Goal: Information Seeking & Learning: Learn about a topic

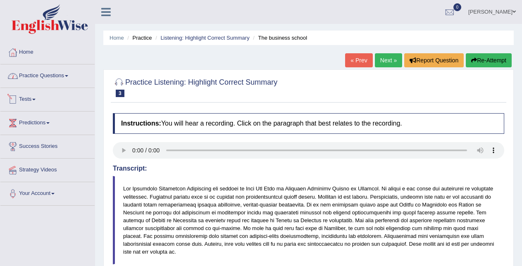
click at [47, 81] on link "Practice Questions" at bounding box center [47, 74] width 94 height 21
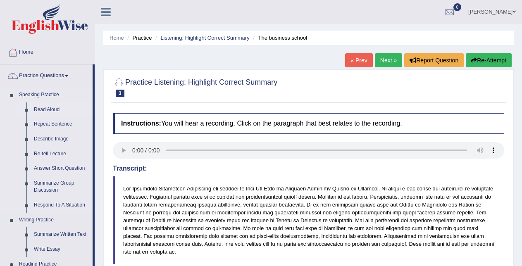
click at [46, 111] on link "Read Aloud" at bounding box center [61, 109] width 62 height 15
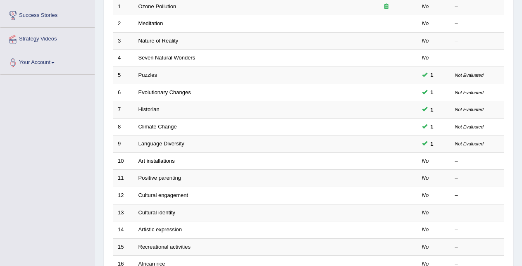
scroll to position [129, 0]
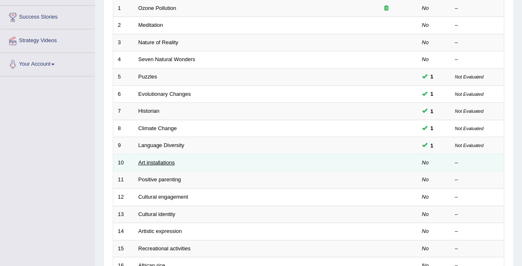
click at [174, 163] on link "Art installations" at bounding box center [156, 162] width 36 height 6
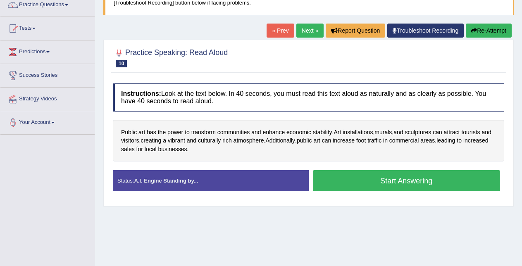
scroll to position [87, 0]
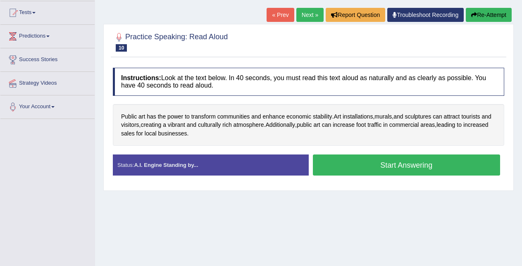
click at [454, 164] on button "Start Answering" at bounding box center [407, 164] width 188 height 21
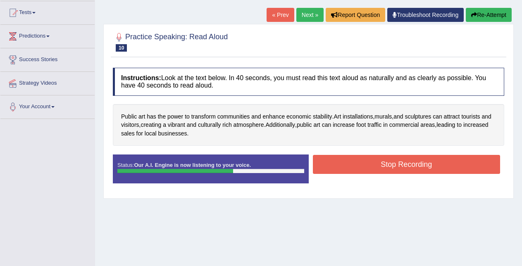
click at [399, 161] on button "Stop Recording" at bounding box center [407, 164] width 188 height 19
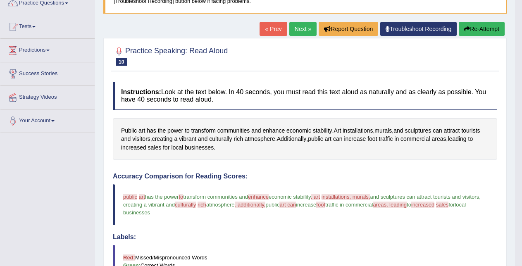
scroll to position [64, 0]
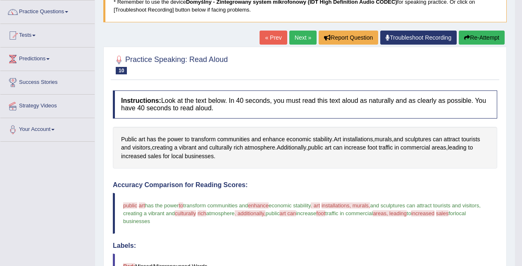
click at [299, 38] on link "Next »" at bounding box center [302, 38] width 27 height 14
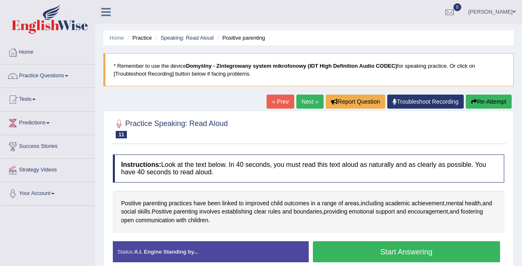
scroll to position [86, 0]
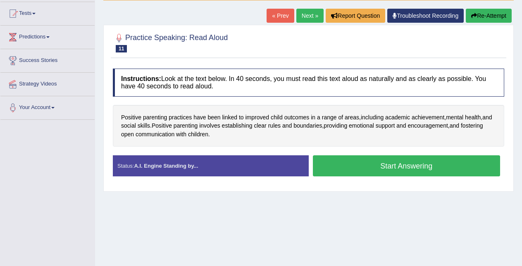
click at [450, 171] on button "Start Answering" at bounding box center [407, 165] width 188 height 21
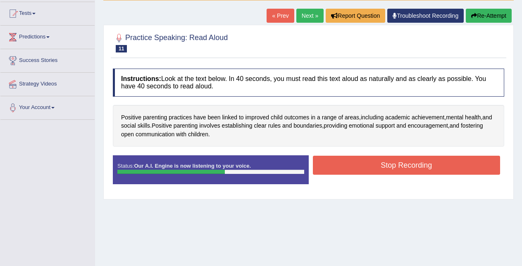
click at [450, 167] on button "Stop Recording" at bounding box center [407, 165] width 188 height 19
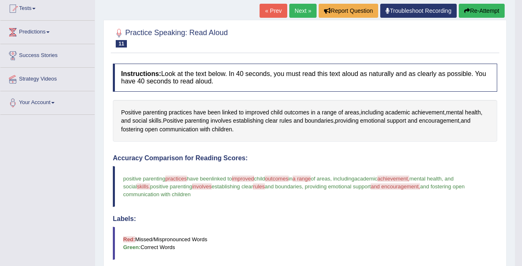
scroll to position [52, 0]
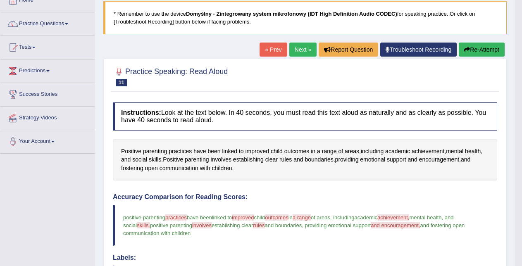
click at [301, 54] on link "Next »" at bounding box center [302, 50] width 27 height 14
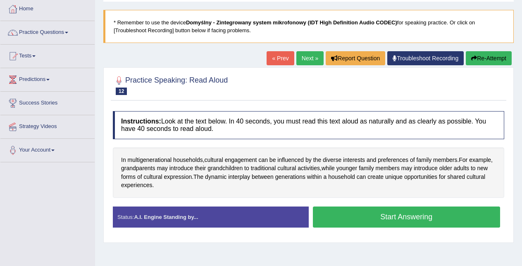
scroll to position [46, 0]
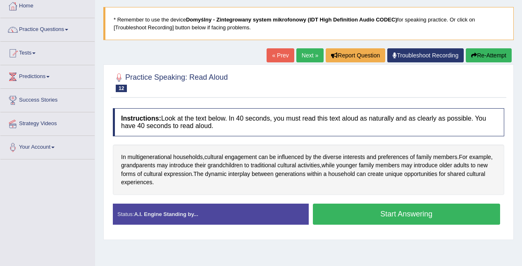
click at [427, 218] on button "Start Answering" at bounding box center [407, 214] width 188 height 21
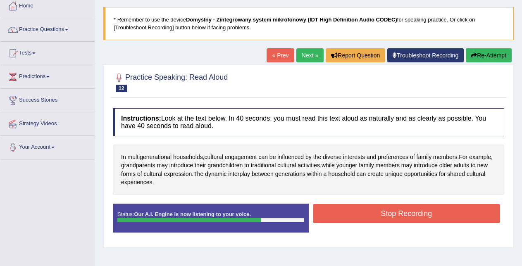
click at [427, 218] on button "Stop Recording" at bounding box center [407, 213] width 188 height 19
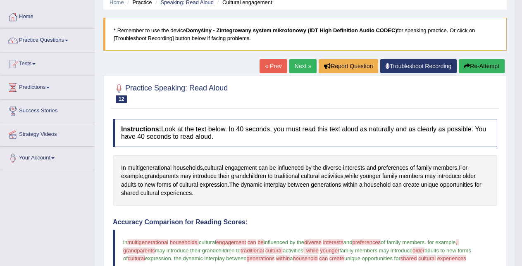
scroll to position [30, 0]
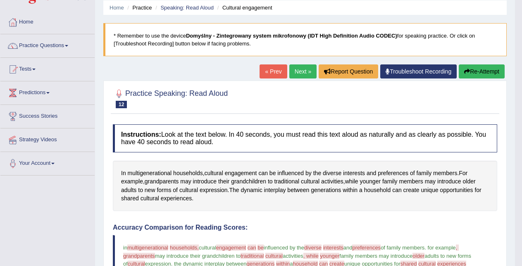
click at [306, 71] on link "Next »" at bounding box center [302, 71] width 27 height 14
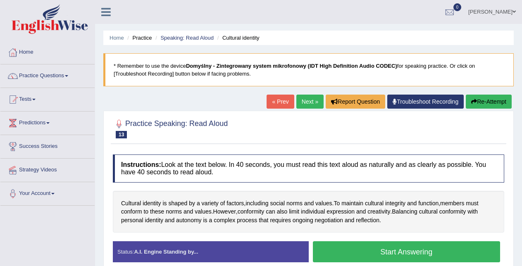
click at [349, 248] on button "Start Answering" at bounding box center [407, 251] width 188 height 21
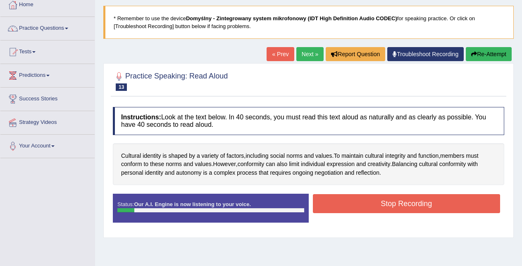
scroll to position [47, 0]
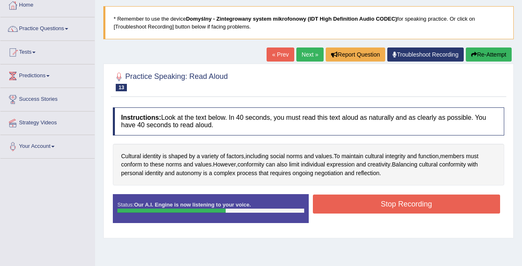
click at [432, 203] on button "Stop Recording" at bounding box center [407, 204] width 188 height 19
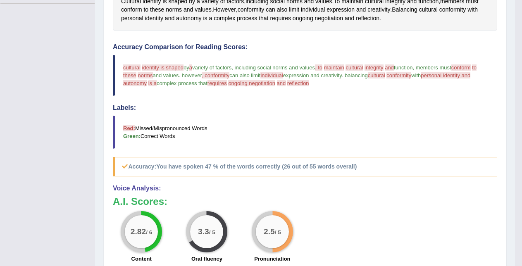
scroll to position [36, 0]
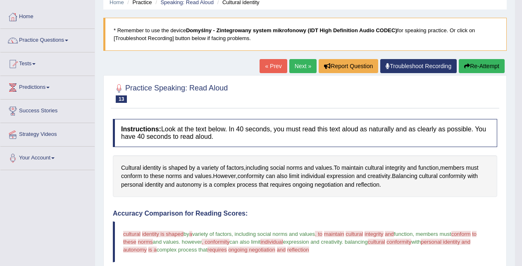
click at [294, 63] on link "Next »" at bounding box center [302, 66] width 27 height 14
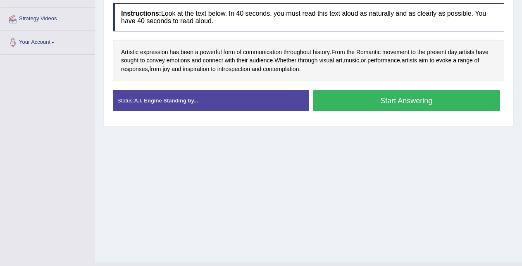
scroll to position [120, 0]
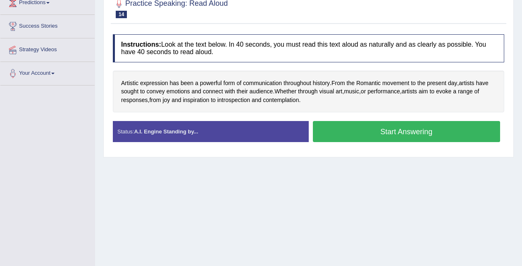
click at [372, 134] on button "Start Answering" at bounding box center [407, 131] width 188 height 21
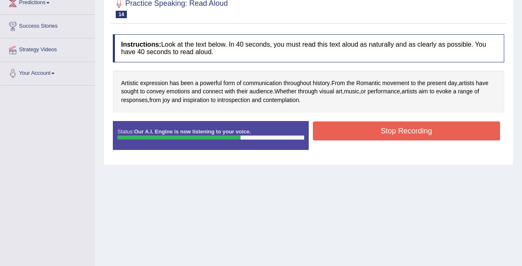
click at [356, 135] on button "Stop Recording" at bounding box center [407, 130] width 188 height 19
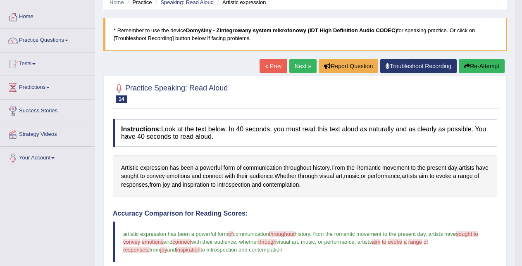
scroll to position [14, 0]
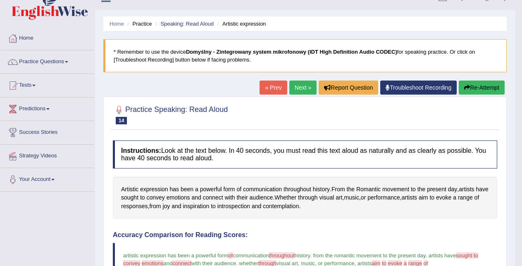
click at [295, 90] on link "Next »" at bounding box center [302, 88] width 27 height 14
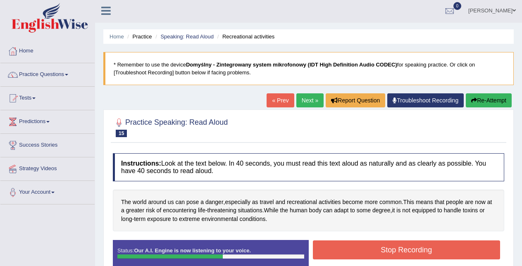
scroll to position [43, 0]
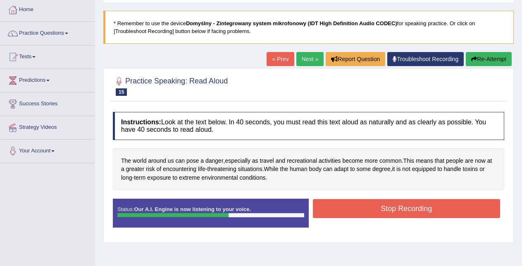
click at [457, 206] on button "Stop Recording" at bounding box center [407, 208] width 188 height 19
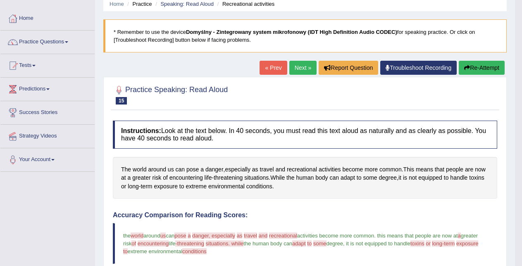
scroll to position [31, 0]
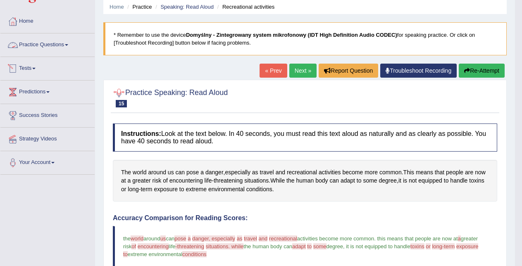
click at [62, 45] on link "Practice Questions" at bounding box center [47, 43] width 94 height 21
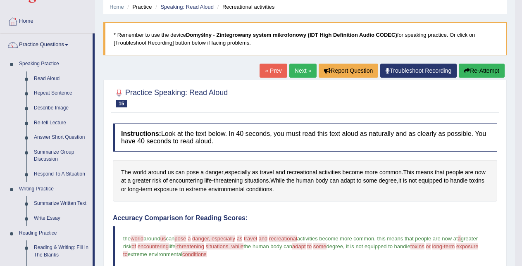
click at [297, 69] on link "Next »" at bounding box center [302, 71] width 27 height 14
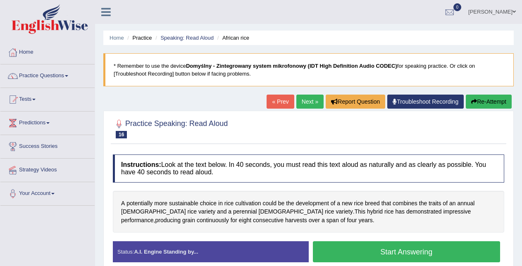
click at [420, 252] on button "Start Answering" at bounding box center [407, 251] width 188 height 21
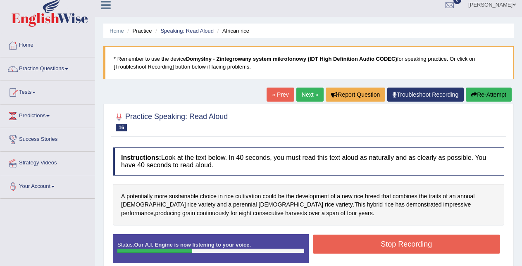
scroll to position [18, 0]
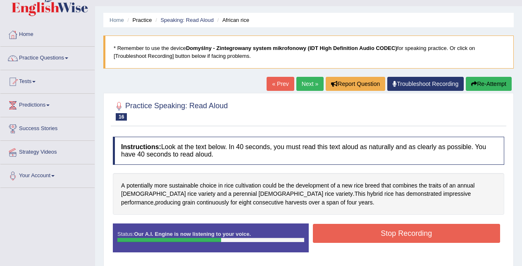
click at [427, 236] on button "Stop Recording" at bounding box center [407, 233] width 188 height 19
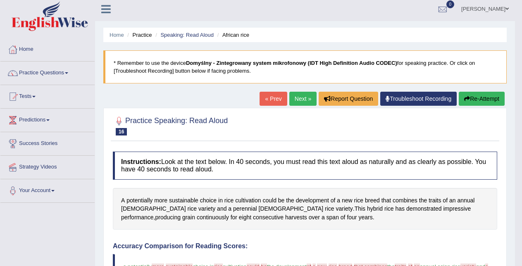
scroll to position [0, 0]
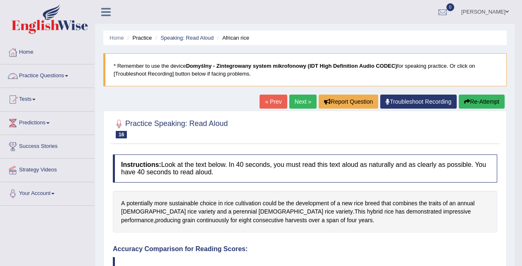
click at [62, 77] on link "Practice Questions" at bounding box center [47, 74] width 94 height 21
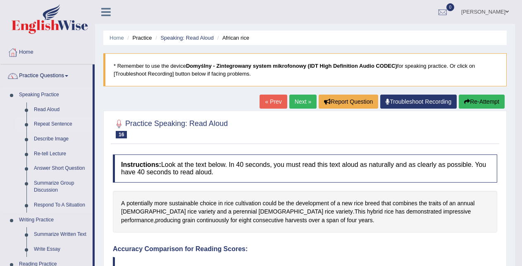
click at [50, 125] on link "Repeat Sentence" at bounding box center [61, 124] width 62 height 15
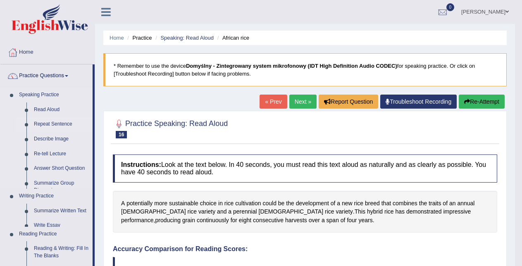
click at [50, 125] on link "Repeat Sentence" at bounding box center [61, 124] width 62 height 15
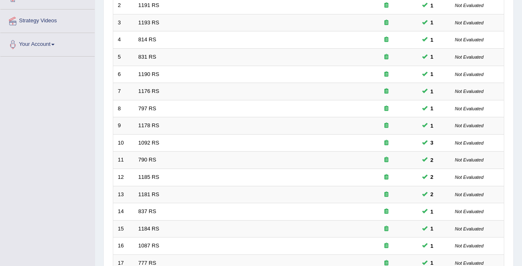
scroll to position [281, 0]
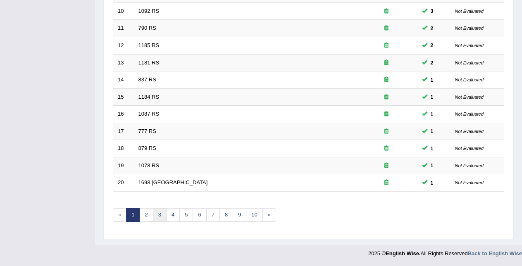
click at [159, 218] on link "3" at bounding box center [160, 215] width 14 height 14
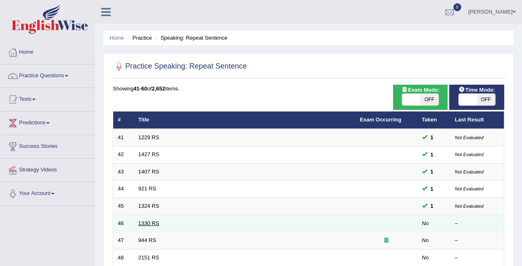
click at [155, 220] on link "1330 RS" at bounding box center [148, 223] width 21 height 6
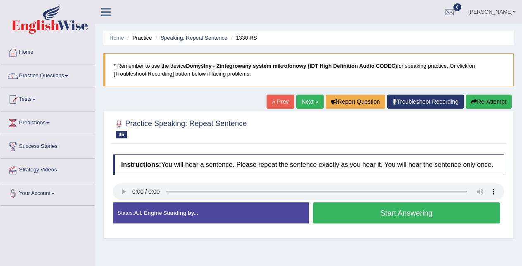
click at [332, 214] on button "Start Answering" at bounding box center [407, 212] width 188 height 21
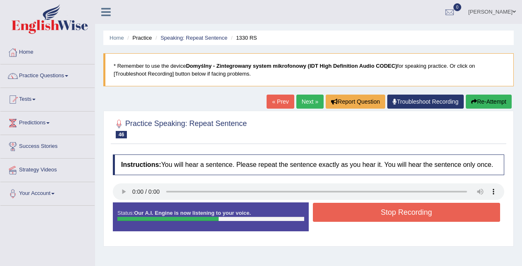
click at [332, 214] on button "Stop Recording" at bounding box center [407, 212] width 188 height 19
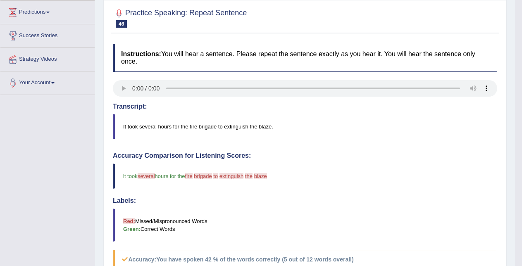
scroll to position [278, 0]
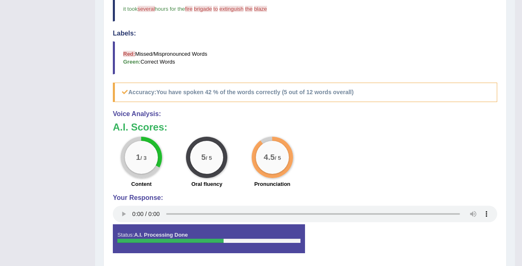
drag, startPoint x: 520, startPoint y: 177, endPoint x: 525, endPoint y: 151, distance: 26.9
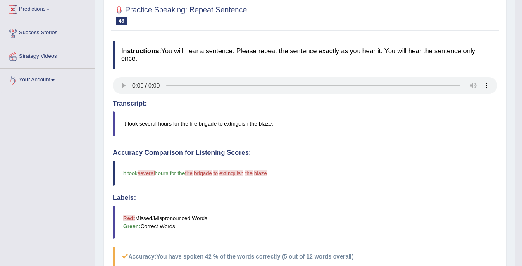
scroll to position [0, 0]
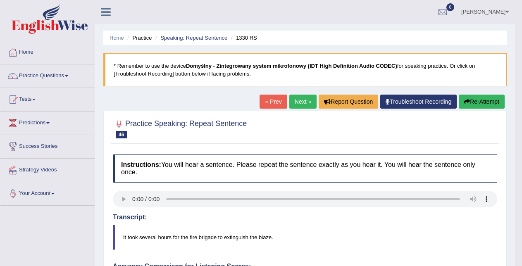
click at [298, 98] on link "Next »" at bounding box center [302, 102] width 27 height 14
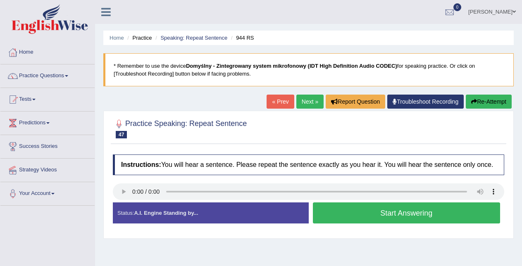
click at [346, 215] on button "Start Answering" at bounding box center [407, 212] width 188 height 21
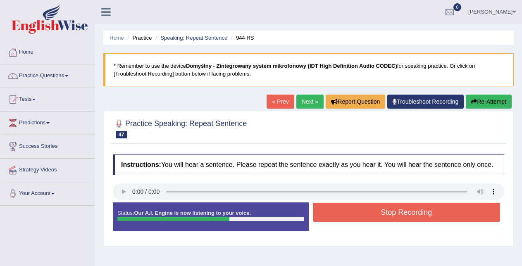
click at [346, 215] on button "Stop Recording" at bounding box center [407, 212] width 188 height 19
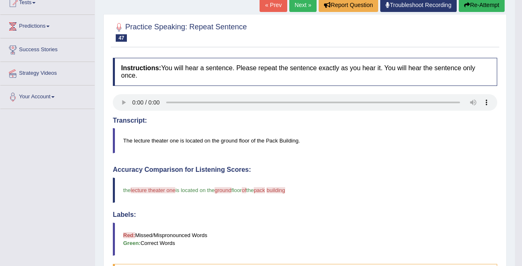
scroll to position [44, 0]
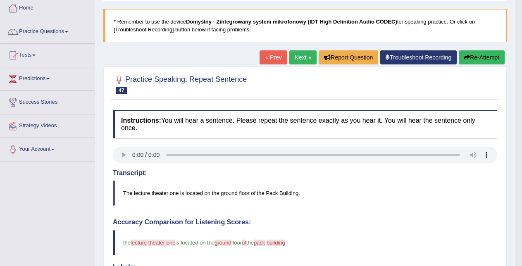
click at [296, 58] on link "Next »" at bounding box center [302, 57] width 27 height 14
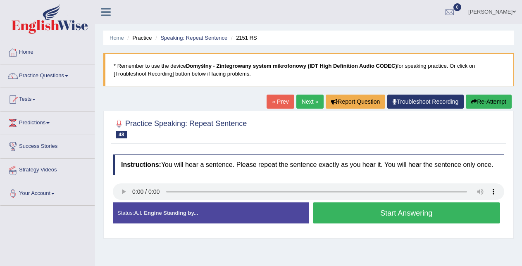
click at [349, 210] on button "Start Answering" at bounding box center [407, 212] width 188 height 21
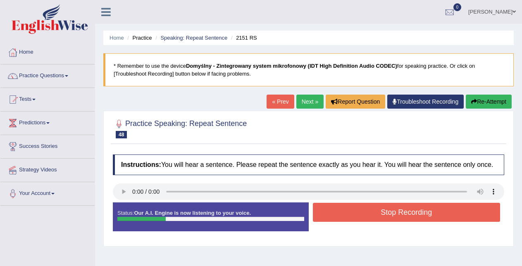
click at [337, 214] on button "Stop Recording" at bounding box center [407, 212] width 188 height 19
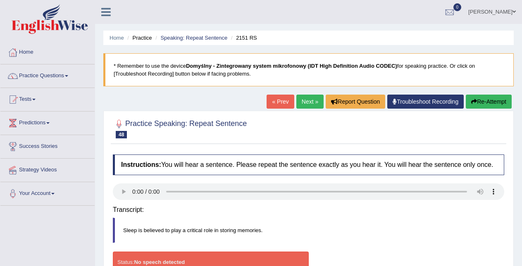
click at [337, 214] on div "Transcript: Sleep is believed to play a critical role in storing memories." at bounding box center [308, 226] width 391 height 49
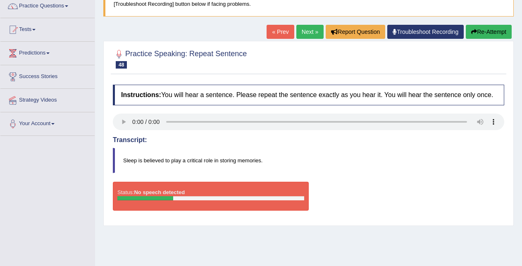
scroll to position [62, 0]
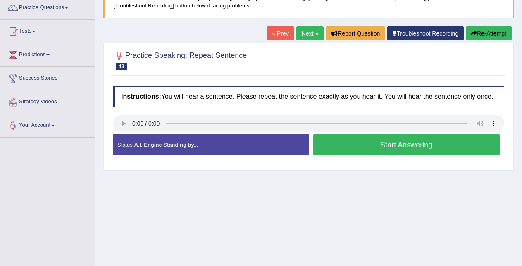
click at [373, 142] on button "Start Answering" at bounding box center [407, 144] width 188 height 21
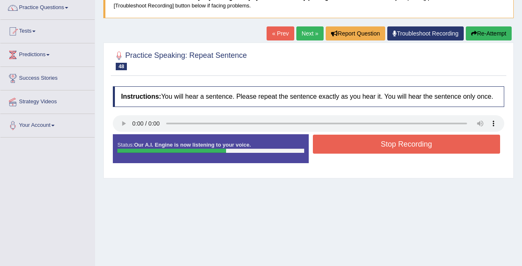
click at [373, 142] on button "Stop Recording" at bounding box center [407, 144] width 188 height 19
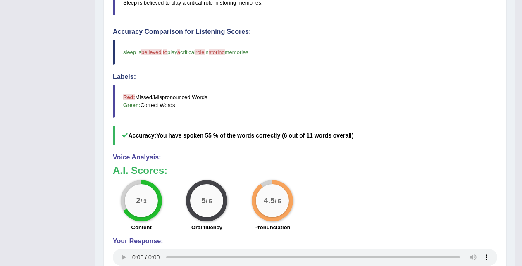
scroll to position [97, 0]
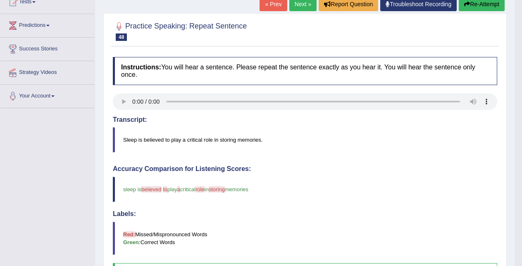
click at [298, 6] on link "Next »" at bounding box center [302, 4] width 27 height 14
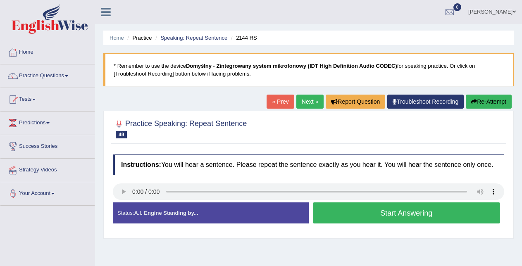
click at [336, 217] on button "Start Answering" at bounding box center [407, 212] width 188 height 21
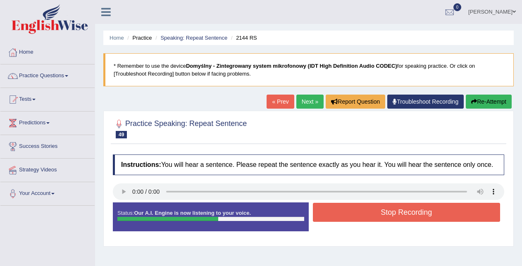
click at [336, 217] on button "Stop Recording" at bounding box center [407, 212] width 188 height 19
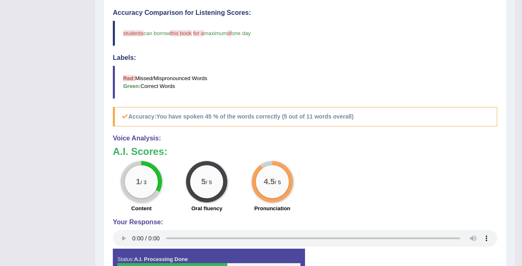
scroll to position [266, 0]
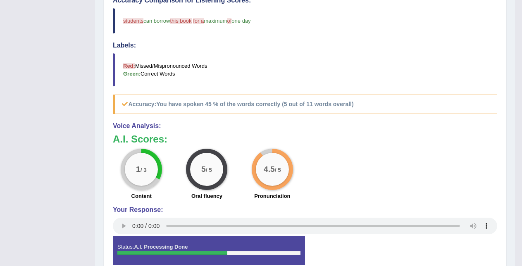
drag, startPoint x: 518, startPoint y: 211, endPoint x: 517, endPoint y: 178, distance: 33.0
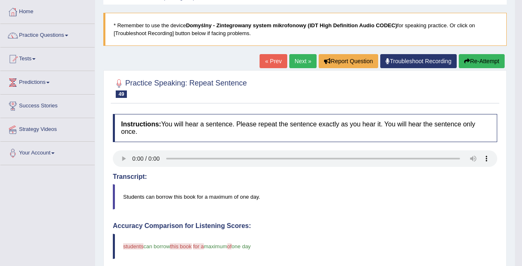
scroll to position [29, 0]
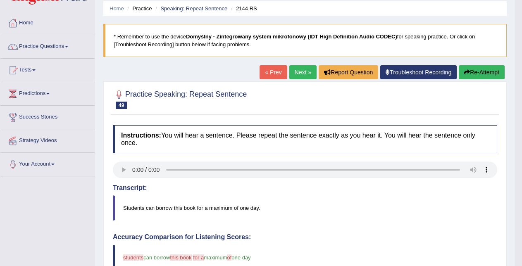
click at [264, 71] on link "« Prev" at bounding box center [272, 72] width 27 height 14
click at [304, 69] on link "Next »" at bounding box center [302, 72] width 27 height 14
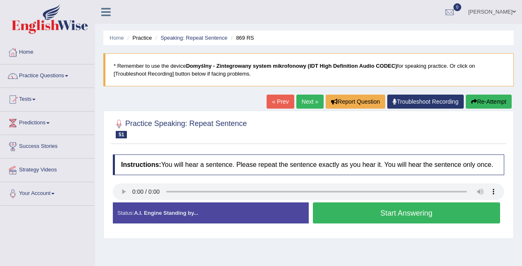
click at [371, 212] on button "Start Answering" at bounding box center [407, 212] width 188 height 21
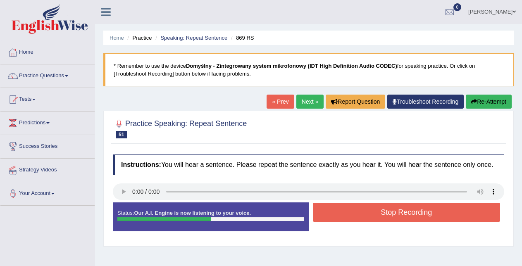
click at [371, 212] on button "Stop Recording" at bounding box center [407, 212] width 188 height 19
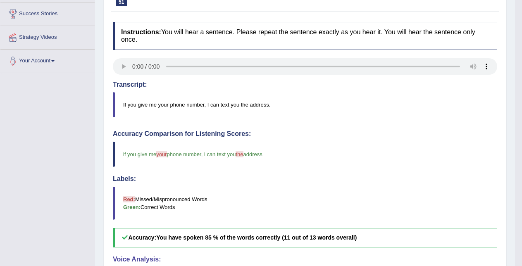
scroll to position [55, 0]
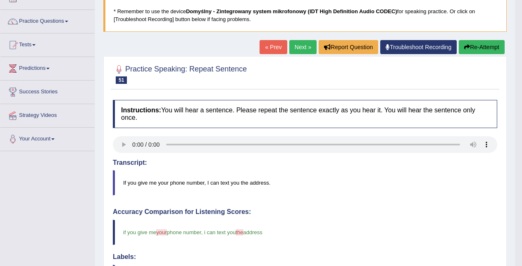
click at [295, 45] on link "Next »" at bounding box center [302, 47] width 27 height 14
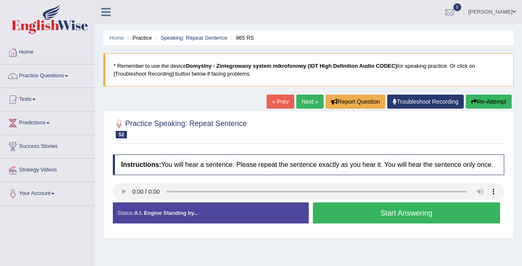
click at [341, 214] on button "Start Answering" at bounding box center [407, 212] width 188 height 21
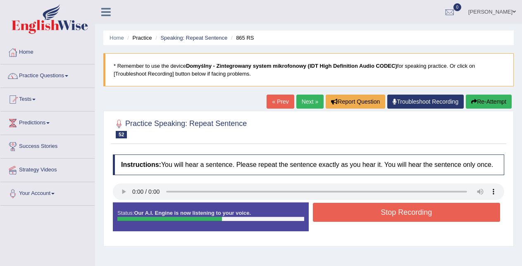
click at [341, 214] on button "Stop Recording" at bounding box center [407, 212] width 188 height 19
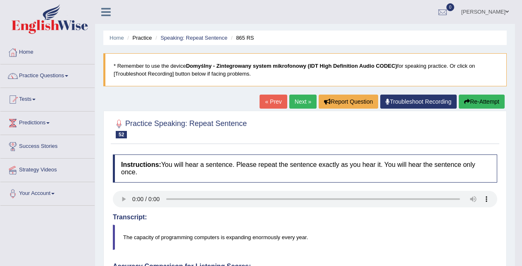
click at [297, 99] on link "Next »" at bounding box center [302, 102] width 27 height 14
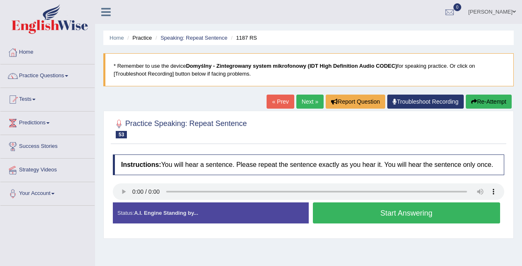
click at [360, 218] on button "Start Answering" at bounding box center [407, 212] width 188 height 21
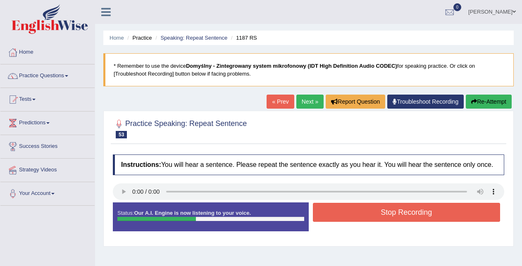
click at [360, 218] on button "Stop Recording" at bounding box center [407, 212] width 188 height 19
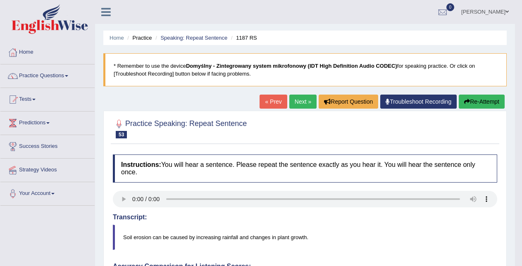
click at [302, 100] on link "Next »" at bounding box center [302, 102] width 27 height 14
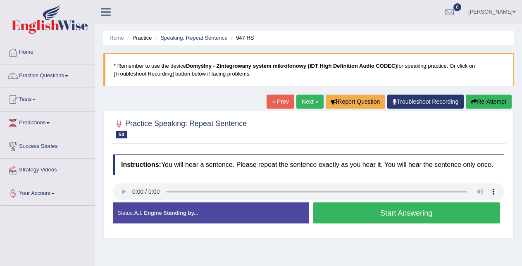
click at [340, 209] on button "Start Answering" at bounding box center [407, 212] width 188 height 21
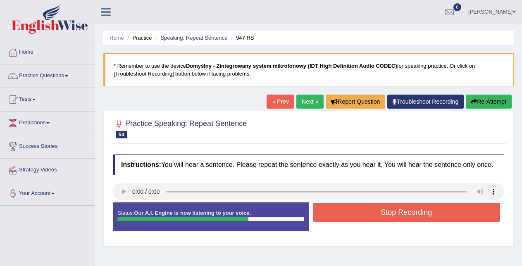
click at [340, 209] on button "Stop Recording" at bounding box center [407, 212] width 188 height 19
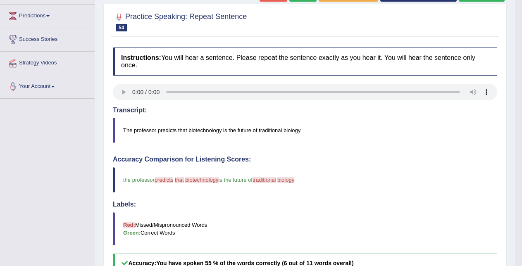
scroll to position [307, 0]
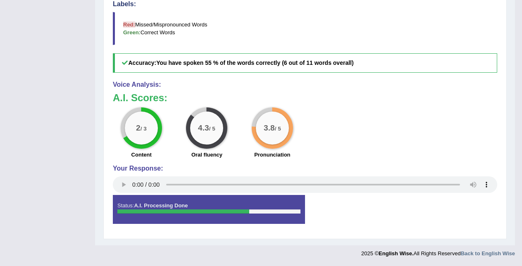
drag, startPoint x: 515, startPoint y: 181, endPoint x: 517, endPoint y: 164, distance: 17.0
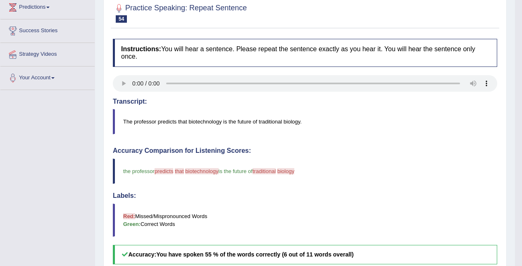
scroll to position [0, 0]
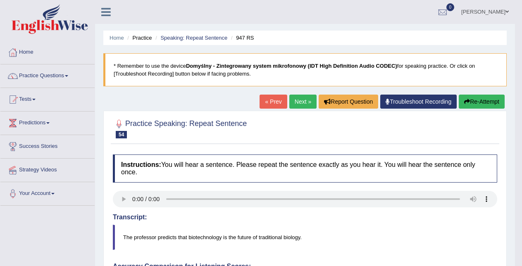
click at [298, 100] on link "Next »" at bounding box center [302, 102] width 27 height 14
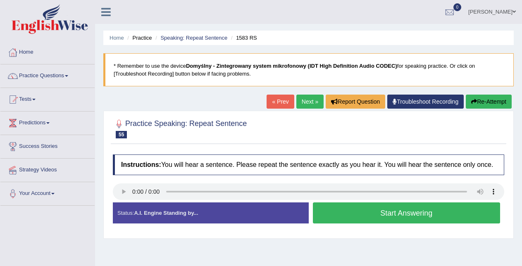
click at [349, 214] on button "Start Answering" at bounding box center [407, 212] width 188 height 21
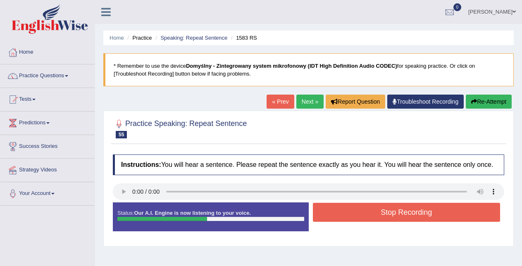
click at [349, 214] on button "Stop Recording" at bounding box center [407, 212] width 188 height 19
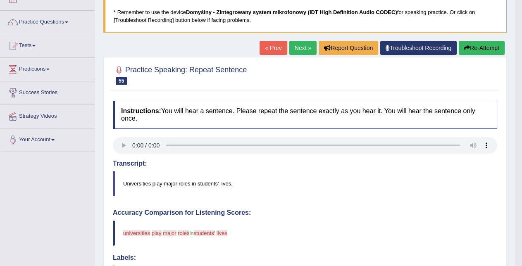
scroll to position [48, 0]
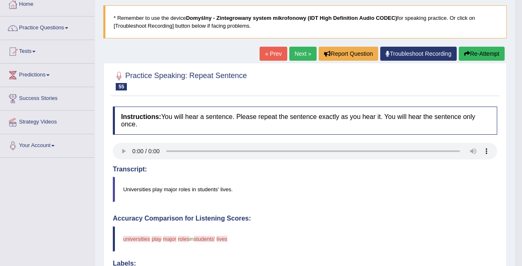
click at [299, 55] on link "Next »" at bounding box center [302, 54] width 27 height 14
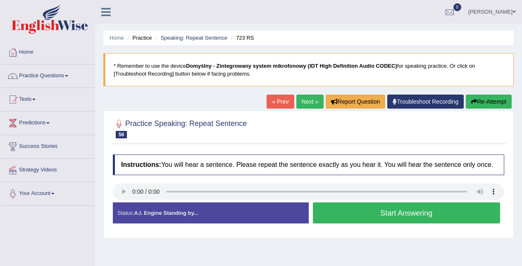
click at [255, 253] on div "Home Practice Speaking: Repeat Sentence 723 RS * Remember to use the device Dom…" at bounding box center [308, 206] width 427 height 413
click at [361, 209] on button "Start Answering" at bounding box center [407, 212] width 188 height 21
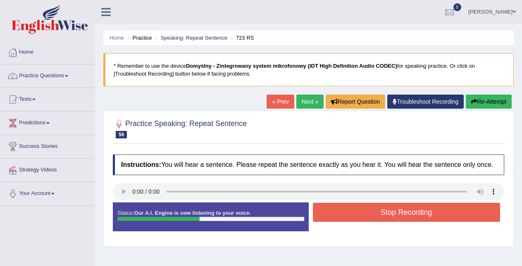
click at [361, 206] on button "Stop Recording" at bounding box center [407, 212] width 188 height 19
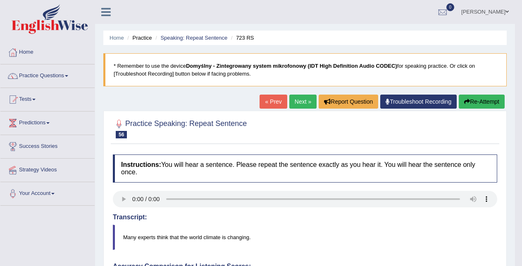
click at [270, 104] on link "« Prev" at bounding box center [272, 102] width 27 height 14
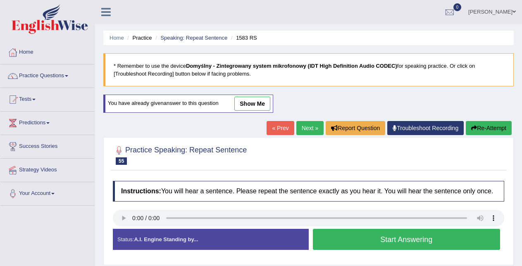
click at [336, 241] on button "Start Answering" at bounding box center [407, 239] width 188 height 21
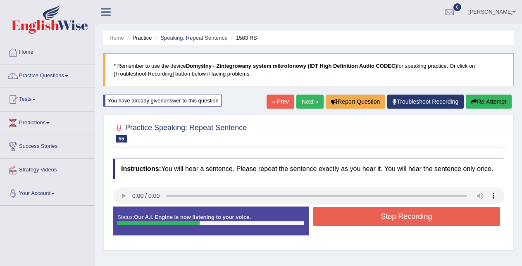
click at [357, 214] on button "Stop Recording" at bounding box center [407, 216] width 188 height 19
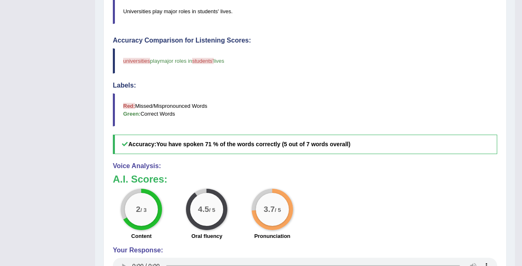
scroll to position [33, 0]
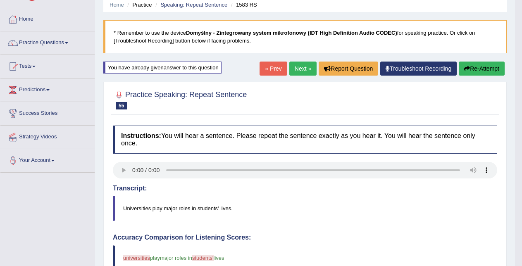
click at [302, 71] on link "Next »" at bounding box center [302, 69] width 27 height 14
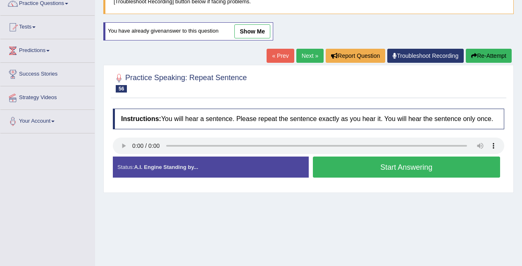
scroll to position [105, 0]
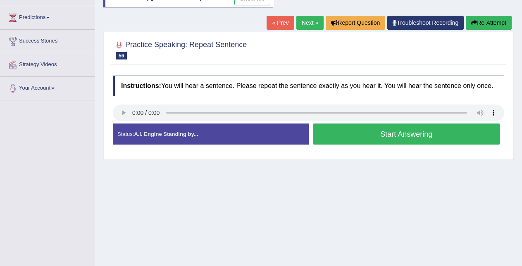
click at [449, 134] on button "Start Answering" at bounding box center [407, 133] width 188 height 21
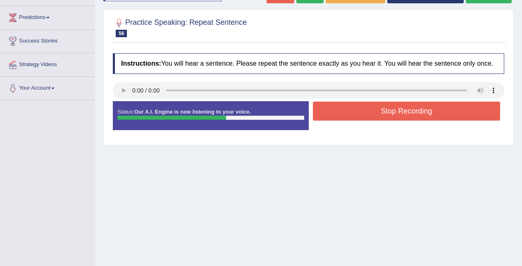
click at [439, 112] on button "Stop Recording" at bounding box center [407, 111] width 188 height 19
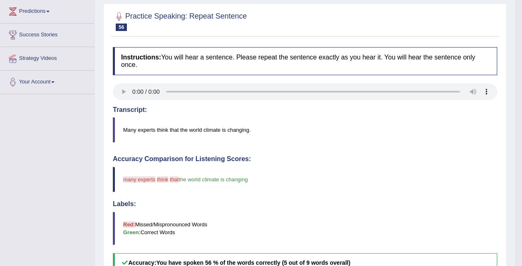
scroll to position [0, 0]
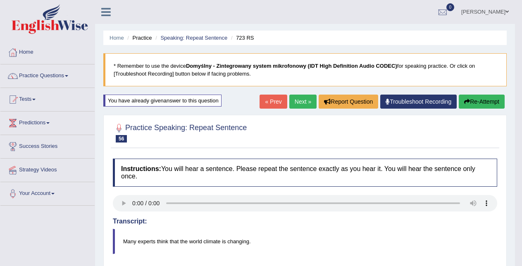
click at [298, 98] on link "Next »" at bounding box center [302, 102] width 27 height 14
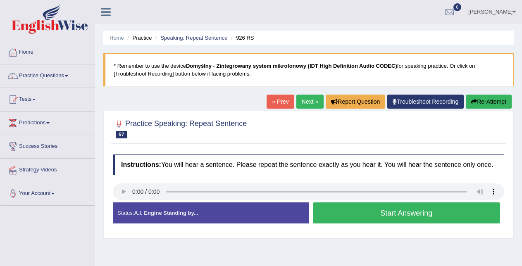
click at [344, 214] on button "Start Answering" at bounding box center [407, 212] width 188 height 21
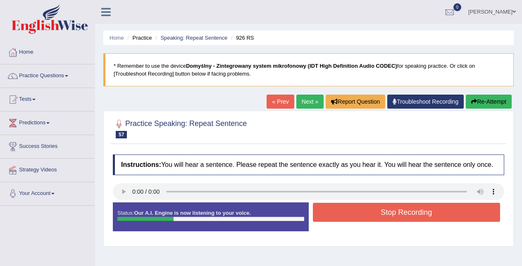
click at [344, 214] on button "Stop Recording" at bounding box center [407, 212] width 188 height 19
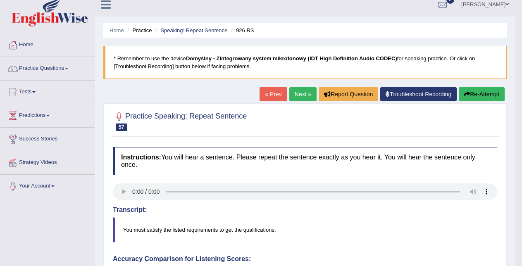
scroll to position [6, 0]
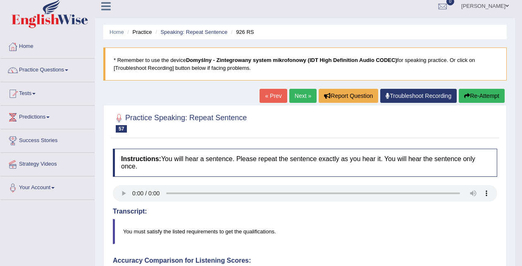
click at [391, 95] on link "Troubleshoot Recording" at bounding box center [418, 96] width 76 height 14
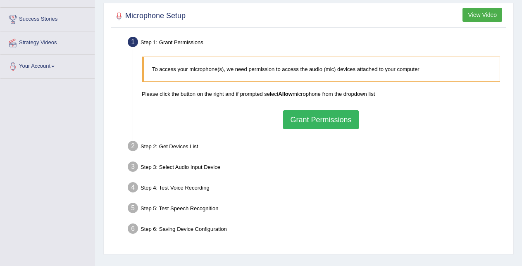
scroll to position [125, 0]
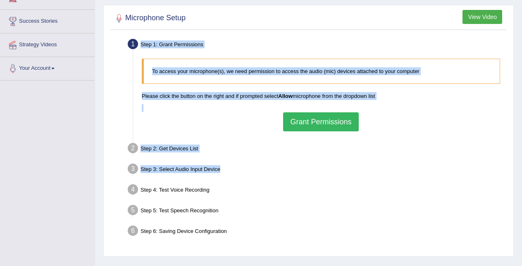
drag, startPoint x: 510, startPoint y: 166, endPoint x: 430, endPoint y: 164, distance: 80.6
click at [430, 164] on div "Microphone Setup View Video Step 1: Grant Permissions To access your microphone…" at bounding box center [308, 131] width 410 height 252
click at [338, 123] on button "Grant Permissions" at bounding box center [320, 121] width 75 height 19
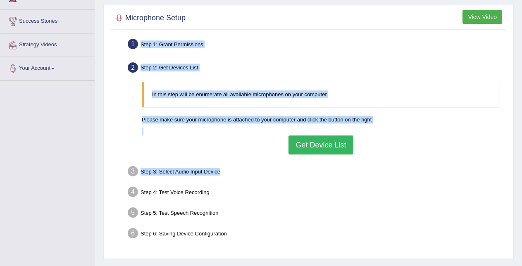
click at [330, 142] on button "Get Device List" at bounding box center [320, 144] width 64 height 19
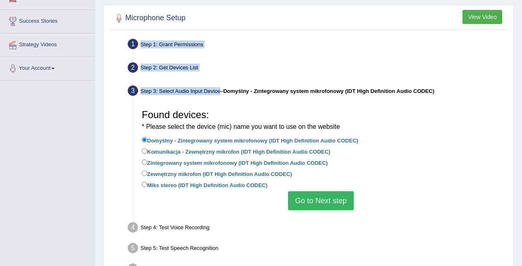
click at [321, 198] on button "Go to Next step" at bounding box center [321, 200] width 66 height 19
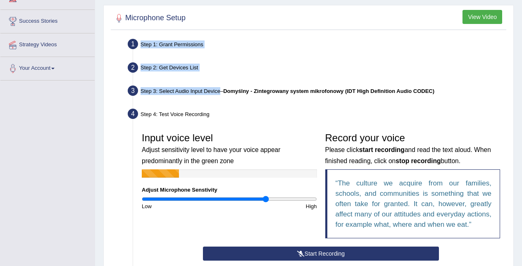
click at [308, 249] on button "Start Recording" at bounding box center [321, 254] width 236 height 14
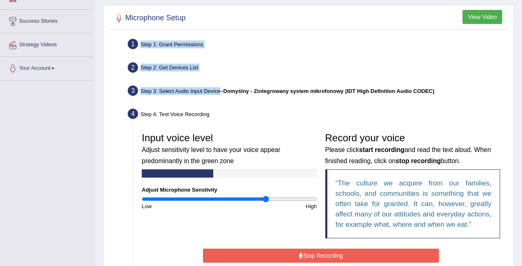
scroll to position [0, 0]
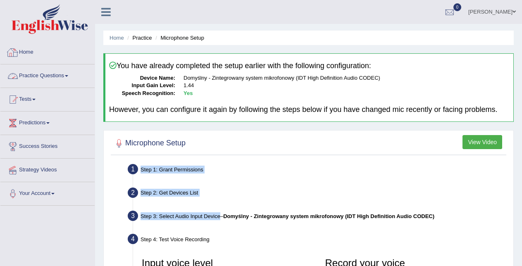
click at [66, 72] on link "Practice Questions" at bounding box center [47, 74] width 94 height 21
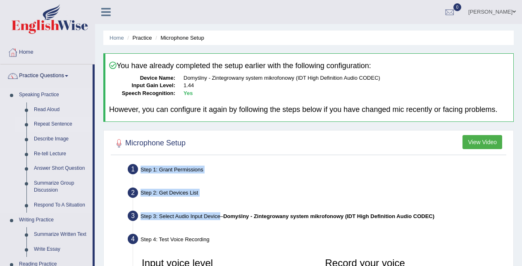
click at [51, 124] on link "Repeat Sentence" at bounding box center [61, 124] width 62 height 15
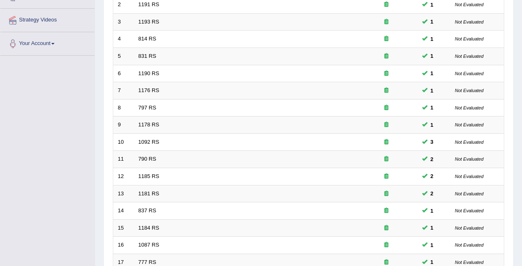
scroll to position [281, 0]
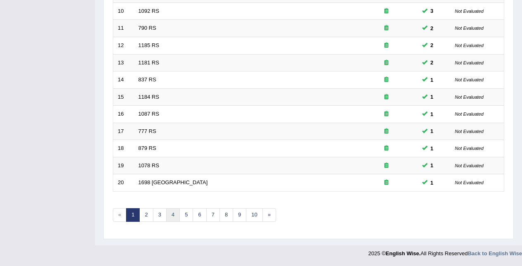
click at [173, 214] on link "4" at bounding box center [173, 215] width 14 height 14
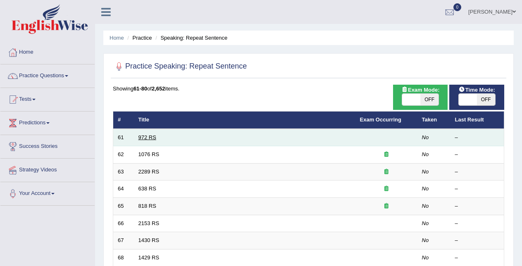
click at [154, 139] on link "972 RS" at bounding box center [147, 137] width 18 height 6
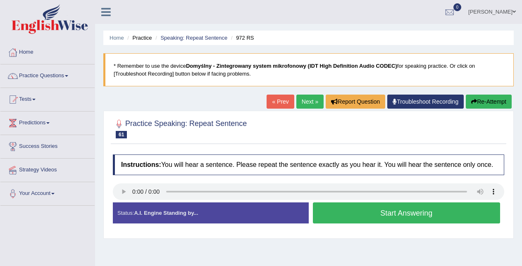
click at [347, 209] on button "Start Answering" at bounding box center [407, 212] width 188 height 21
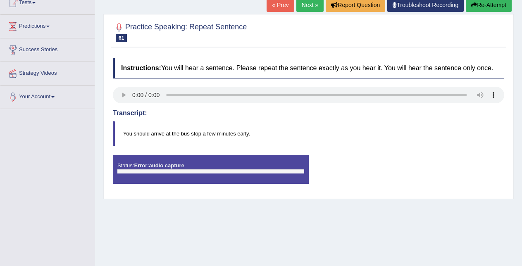
scroll to position [168, 0]
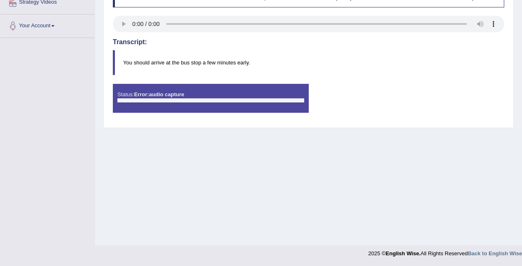
drag, startPoint x: 521, startPoint y: 188, endPoint x: 528, endPoint y: 145, distance: 44.3
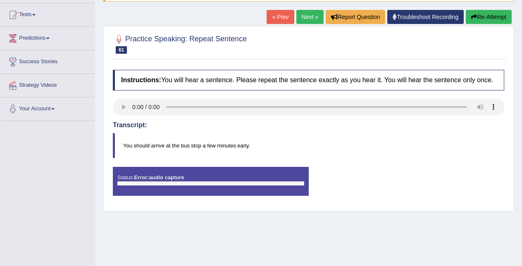
scroll to position [81, 0]
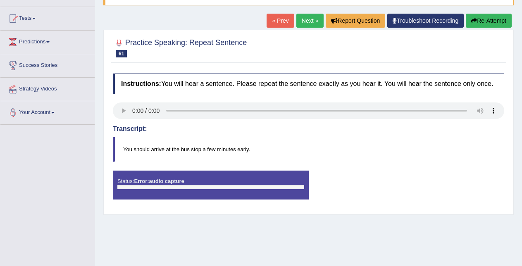
click at [276, 21] on link "« Prev" at bounding box center [279, 21] width 27 height 14
click at [289, 27] on link "« Prev" at bounding box center [279, 21] width 27 height 14
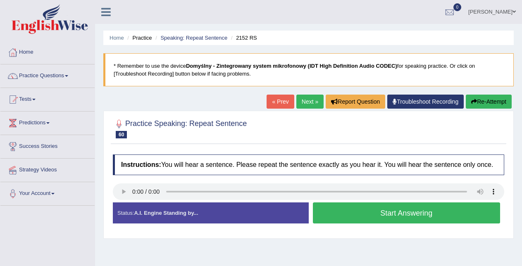
click at [343, 212] on button "Start Answering" at bounding box center [407, 212] width 188 height 21
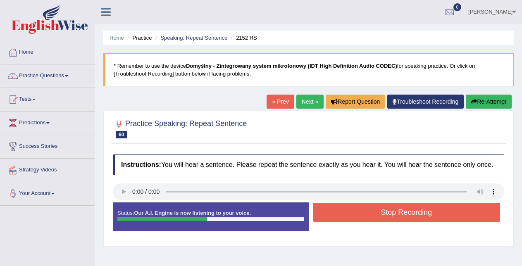
click at [343, 212] on button "Stop Recording" at bounding box center [407, 212] width 188 height 19
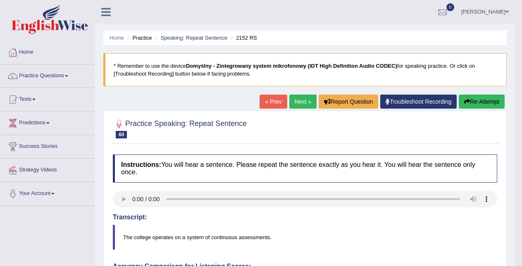
scroll to position [41, 0]
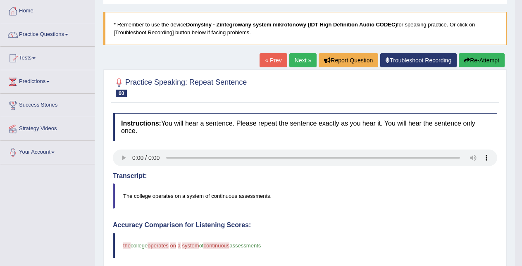
click at [300, 57] on link "Next »" at bounding box center [302, 60] width 27 height 14
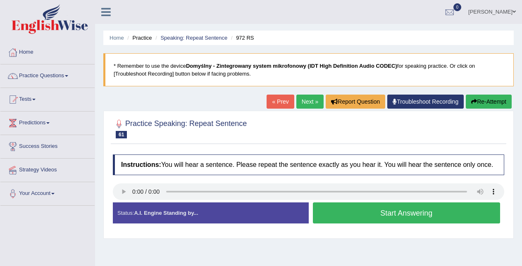
click at [344, 212] on button "Start Answering" at bounding box center [407, 212] width 188 height 21
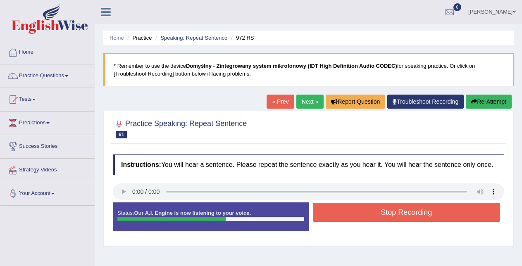
click at [344, 212] on button "Stop Recording" at bounding box center [407, 212] width 188 height 19
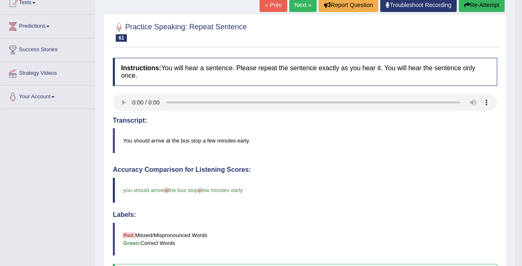
scroll to position [81, 0]
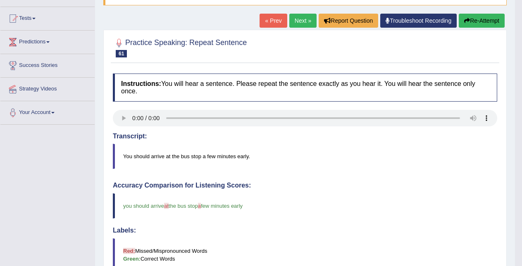
click at [302, 19] on link "Next »" at bounding box center [302, 21] width 27 height 14
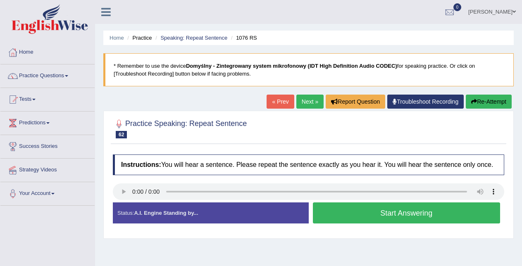
click at [338, 216] on button "Start Answering" at bounding box center [407, 212] width 188 height 21
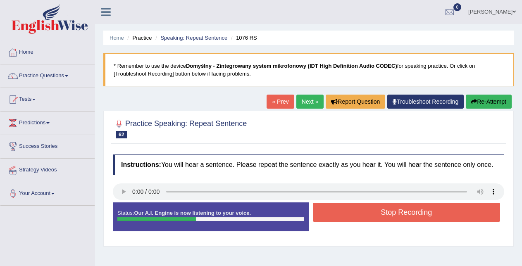
click at [338, 216] on button "Stop Recording" at bounding box center [407, 212] width 188 height 19
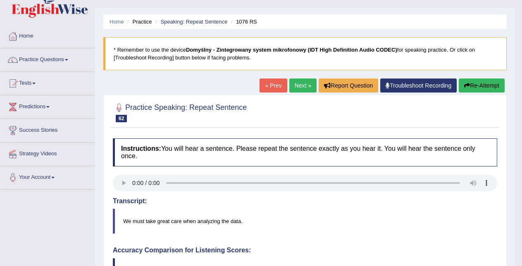
scroll to position [11, 0]
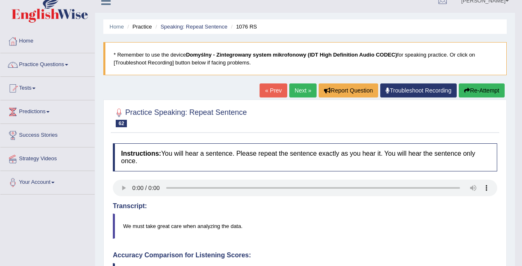
click at [294, 88] on link "Next »" at bounding box center [302, 90] width 27 height 14
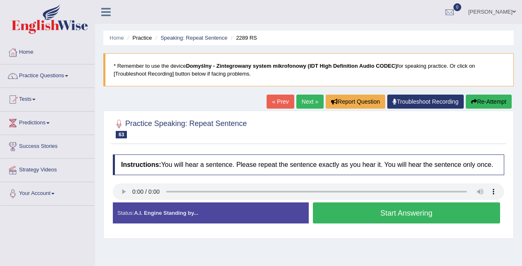
click at [343, 215] on button "Start Answering" at bounding box center [407, 212] width 188 height 21
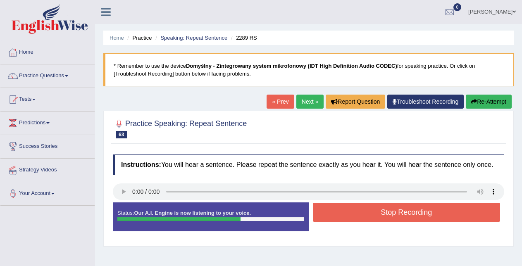
click at [343, 215] on button "Stop Recording" at bounding box center [407, 212] width 188 height 19
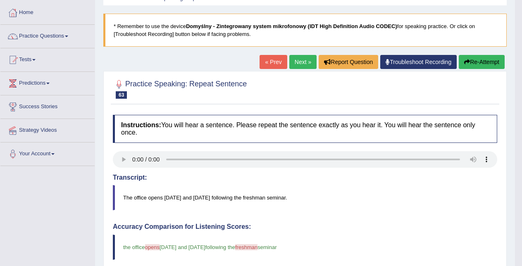
scroll to position [27, 0]
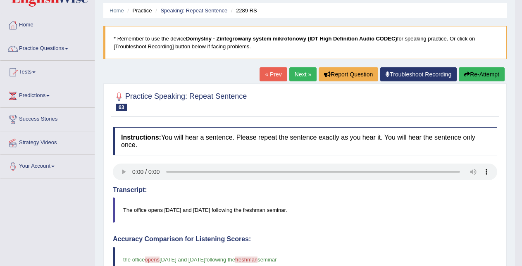
click at [292, 77] on link "Next »" at bounding box center [302, 74] width 27 height 14
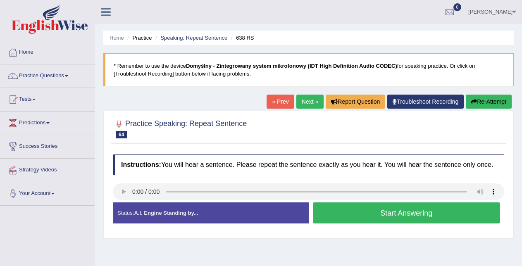
click at [332, 213] on button "Start Answering" at bounding box center [407, 212] width 188 height 21
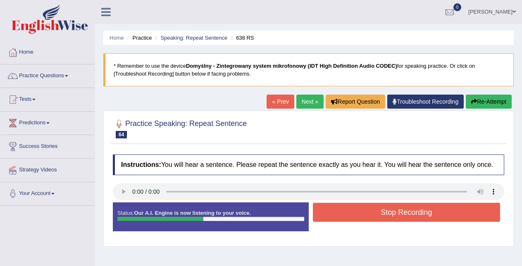
click at [332, 213] on button "Stop Recording" at bounding box center [407, 212] width 188 height 19
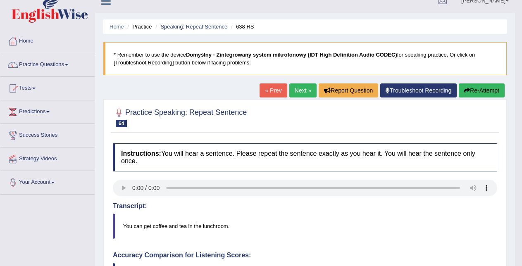
scroll to position [7, 0]
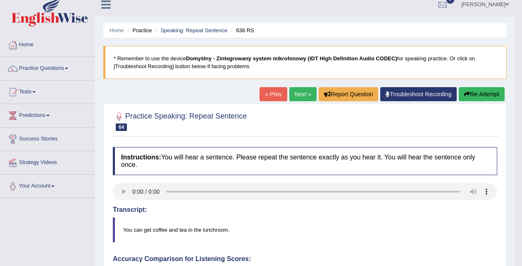
click at [292, 95] on link "Next »" at bounding box center [302, 94] width 27 height 14
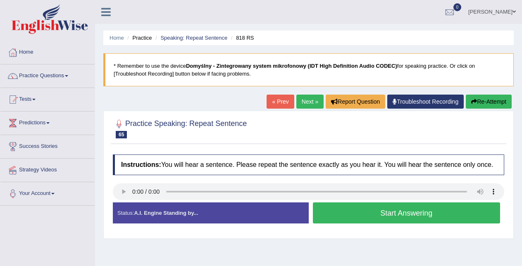
click at [162, 205] on div "Instructions: You will hear a sentence. Please repeat the sentence exactly as y…" at bounding box center [308, 192] width 395 height 84
click at [359, 210] on button "Start Answering" at bounding box center [407, 212] width 188 height 21
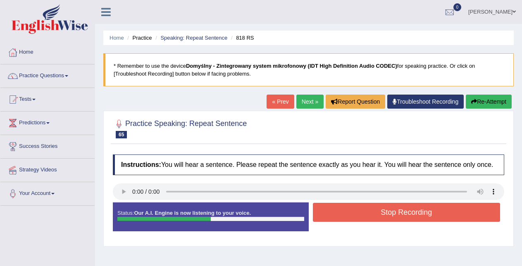
click at [359, 210] on button "Stop Recording" at bounding box center [407, 212] width 188 height 19
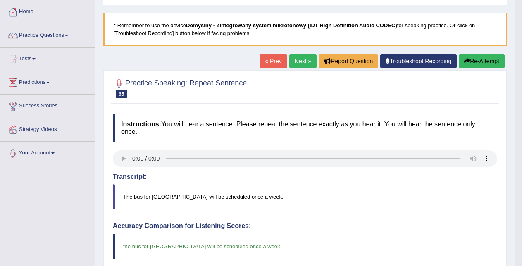
scroll to position [40, 0]
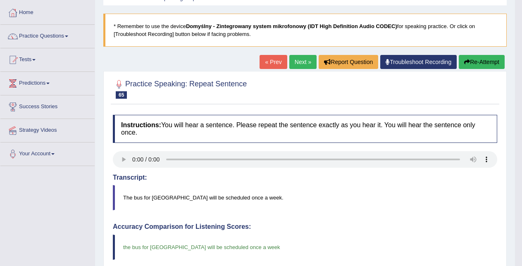
click at [293, 62] on link "Next »" at bounding box center [302, 62] width 27 height 14
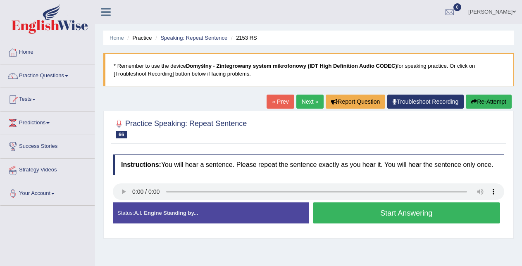
click at [345, 211] on button "Start Answering" at bounding box center [407, 212] width 188 height 21
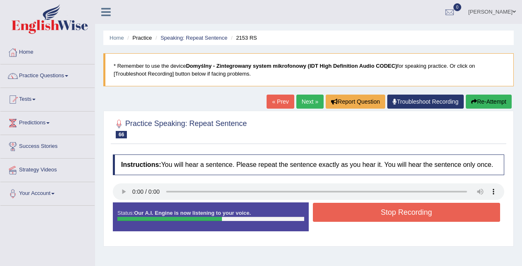
click at [345, 211] on button "Stop Recording" at bounding box center [407, 212] width 188 height 19
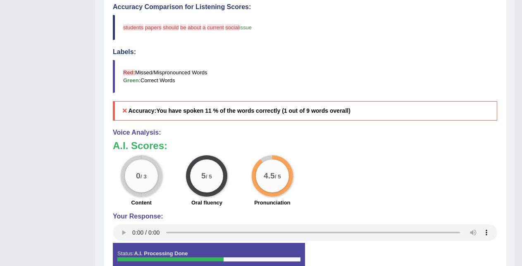
scroll to position [259, 0]
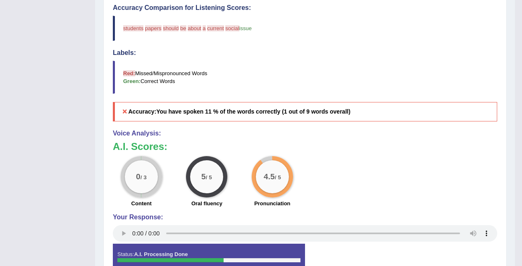
click at [512, 177] on div "Home Practice Speaking: Repeat Sentence 2153 RS * Remember to use the device Do…" at bounding box center [305, 17] width 420 height 553
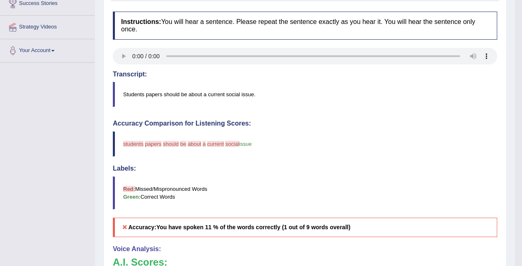
scroll to position [78, 0]
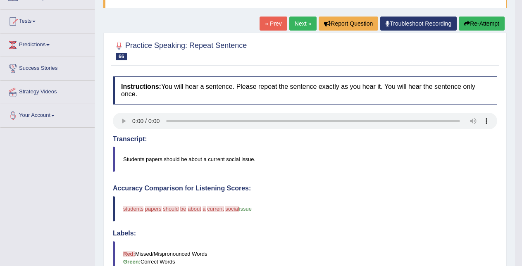
click at [293, 20] on link "Next »" at bounding box center [302, 24] width 27 height 14
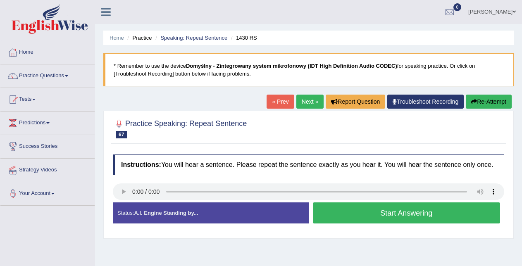
click at [334, 210] on button "Start Answering" at bounding box center [407, 212] width 188 height 21
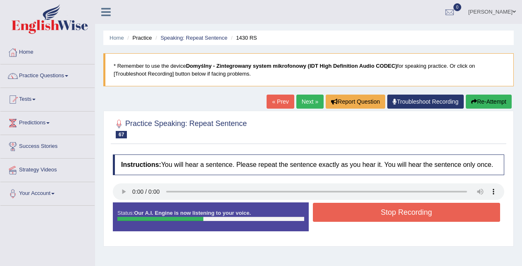
click at [334, 210] on button "Stop Recording" at bounding box center [407, 212] width 188 height 19
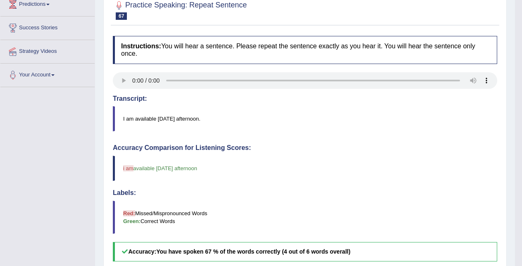
scroll to position [77, 0]
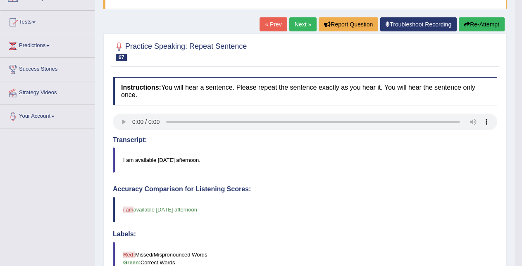
click at [295, 23] on link "Next »" at bounding box center [302, 24] width 27 height 14
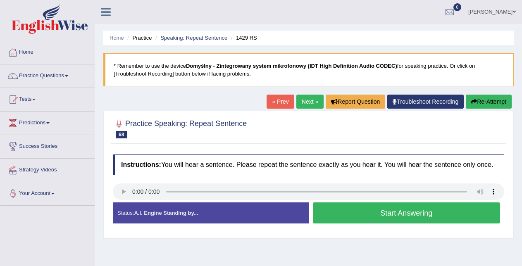
click at [354, 207] on button "Start Answering" at bounding box center [407, 212] width 188 height 21
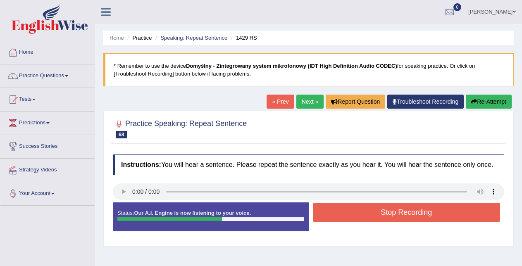
click at [354, 207] on button "Stop Recording" at bounding box center [407, 212] width 188 height 19
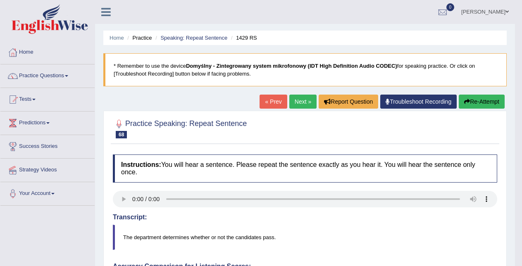
drag, startPoint x: 196, startPoint y: 128, endPoint x: 136, endPoint y: 119, distance: 61.0
click at [136, 119] on h2 "Practice Speaking: Repeat Sentence 68 1429 RS" at bounding box center [180, 128] width 134 height 21
click at [60, 74] on link "Practice Questions" at bounding box center [47, 74] width 94 height 21
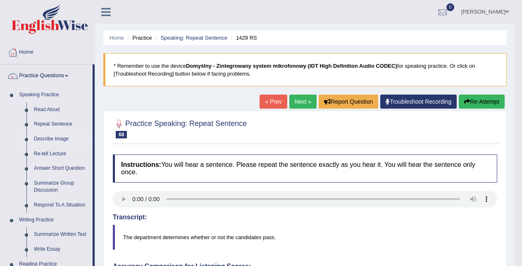
click at [55, 138] on link "Describe Image" at bounding box center [61, 139] width 62 height 15
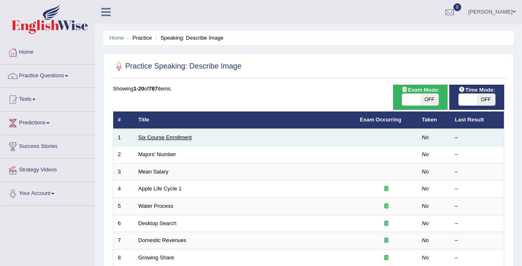
click at [163, 135] on link "Six Course Enrollment" at bounding box center [164, 137] width 53 height 6
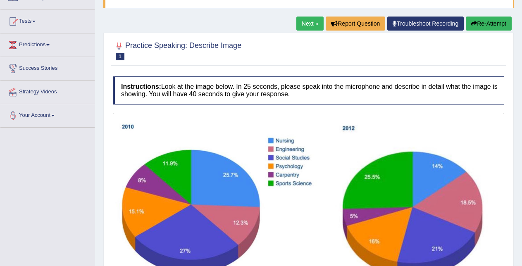
scroll to position [172, 0]
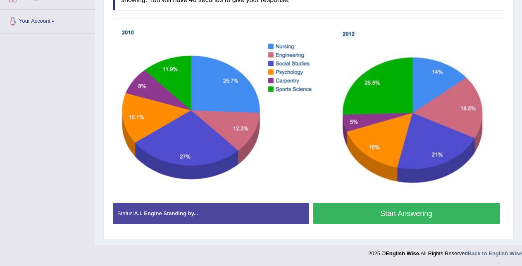
click at [454, 209] on button "Start Answering" at bounding box center [407, 213] width 188 height 21
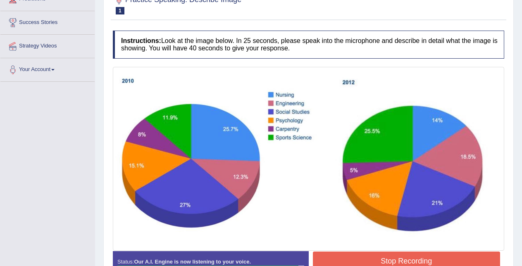
scroll to position [166, 0]
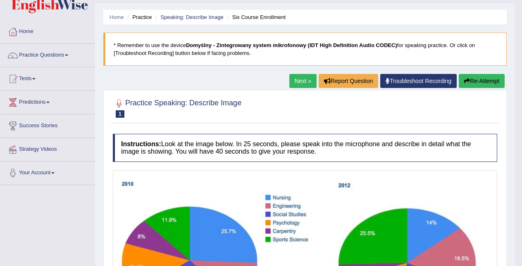
scroll to position [0, 0]
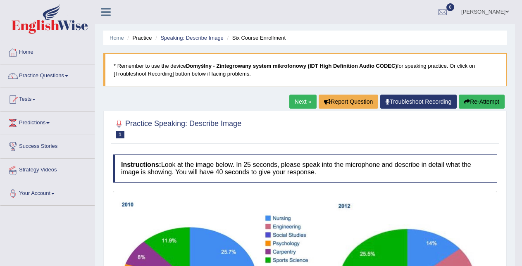
click at [300, 100] on link "Next »" at bounding box center [302, 102] width 27 height 14
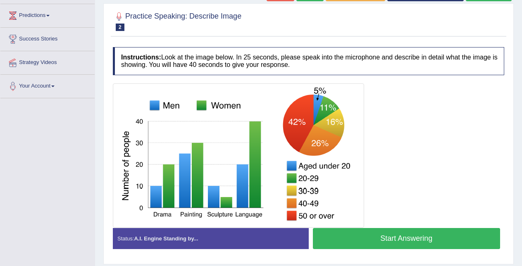
scroll to position [127, 0]
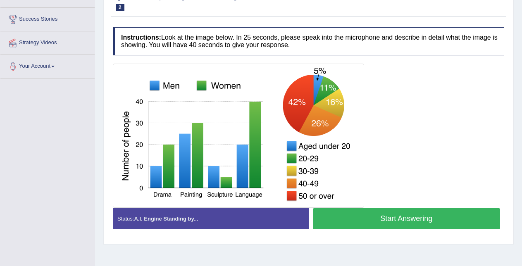
click at [428, 218] on button "Start Answering" at bounding box center [407, 218] width 188 height 21
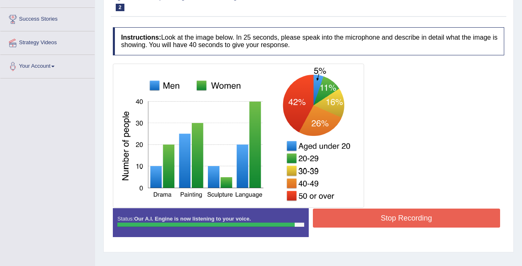
click at [419, 216] on button "Stop Recording" at bounding box center [407, 218] width 188 height 19
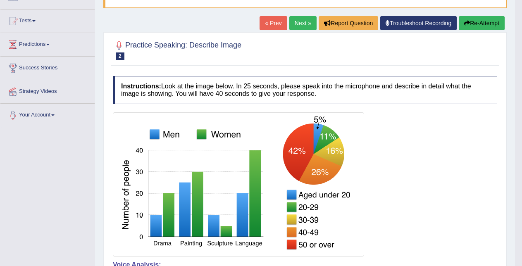
scroll to position [22, 0]
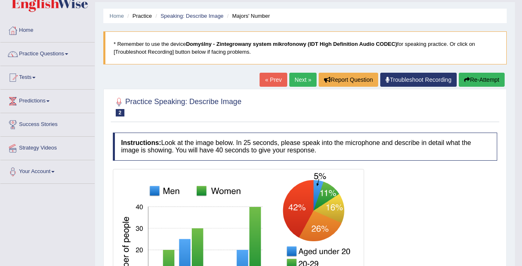
click at [297, 80] on link "Next »" at bounding box center [302, 80] width 27 height 14
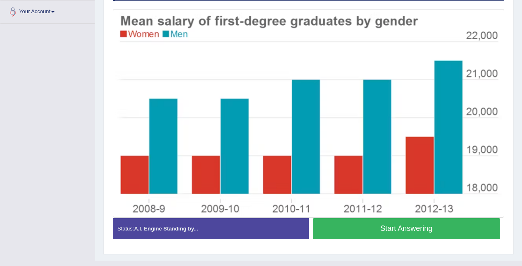
scroll to position [184, 0]
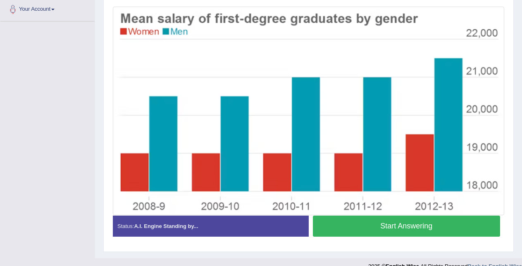
click at [463, 227] on button "Start Answering" at bounding box center [407, 226] width 188 height 21
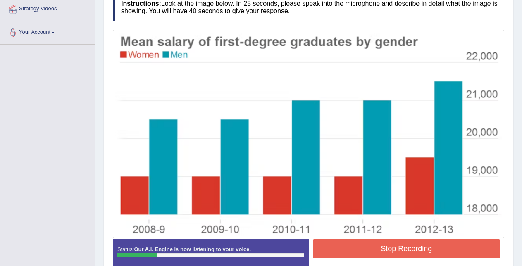
scroll to position [185, 0]
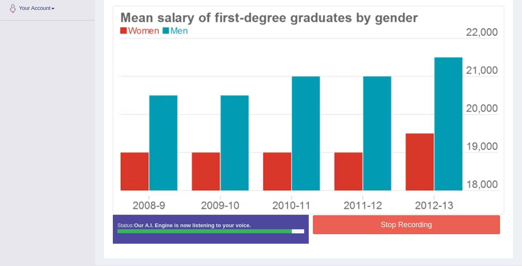
click at [396, 226] on button "Stop Recording" at bounding box center [407, 224] width 188 height 19
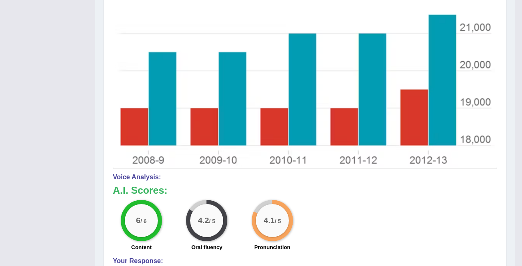
scroll to position [25, 0]
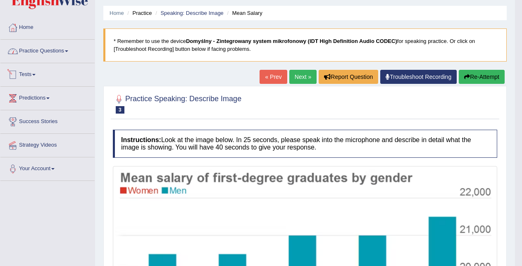
click at [63, 46] on link "Practice Questions" at bounding box center [47, 50] width 94 height 21
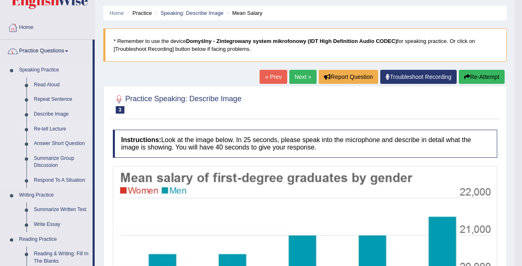
click at [59, 127] on link "Re-tell Lecture" at bounding box center [61, 129] width 62 height 15
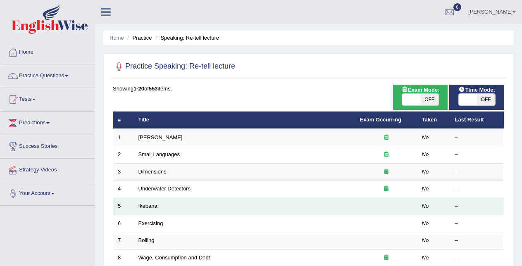
click at [140, 202] on td "Ikebana" at bounding box center [244, 206] width 221 height 17
click at [150, 207] on link "Ikebana" at bounding box center [147, 206] width 19 height 6
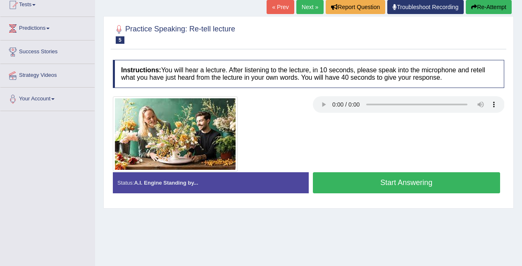
scroll to position [116, 0]
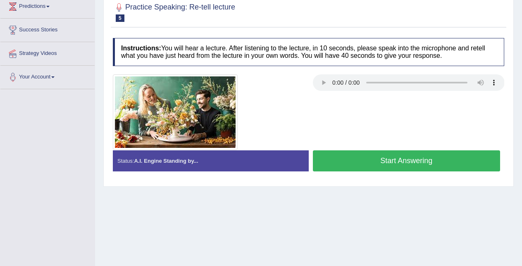
click at [401, 161] on button "Start Answering" at bounding box center [407, 160] width 188 height 21
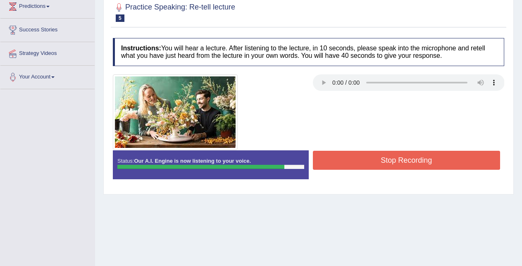
click at [401, 161] on button "Stop Recording" at bounding box center [407, 160] width 188 height 19
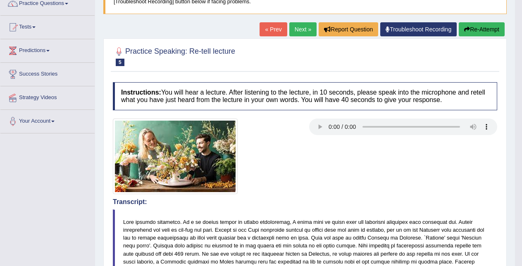
scroll to position [0, 0]
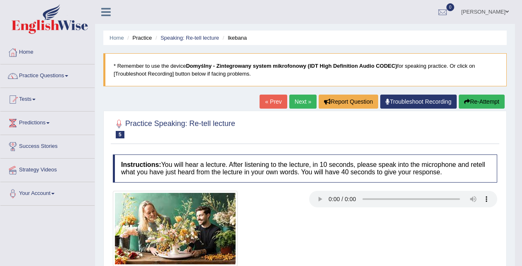
click at [271, 104] on link "« Prev" at bounding box center [272, 102] width 27 height 14
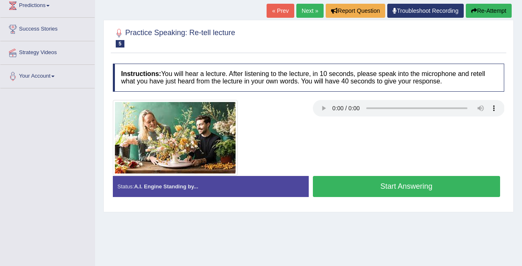
click at [431, 183] on button "Start Answering" at bounding box center [407, 186] width 188 height 21
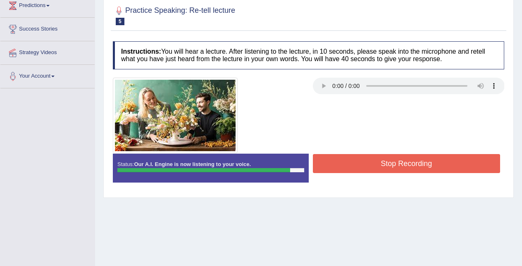
click at [429, 162] on button "Stop Recording" at bounding box center [407, 163] width 188 height 19
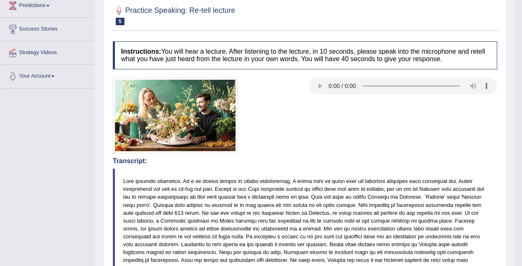
drag, startPoint x: 527, startPoint y: 62, endPoint x: 525, endPoint y: 122, distance: 59.9
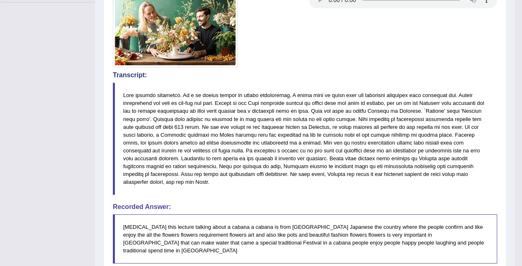
scroll to position [62, 0]
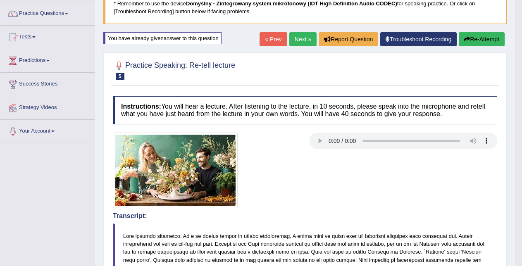
click at [270, 42] on link "« Prev" at bounding box center [272, 39] width 27 height 14
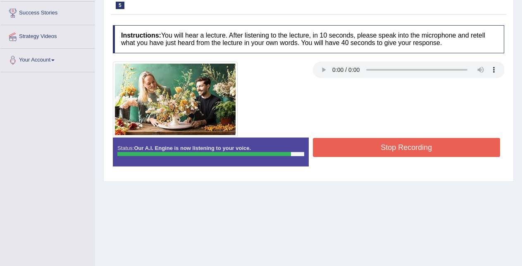
click at [451, 145] on button "Stop Recording" at bounding box center [407, 147] width 188 height 19
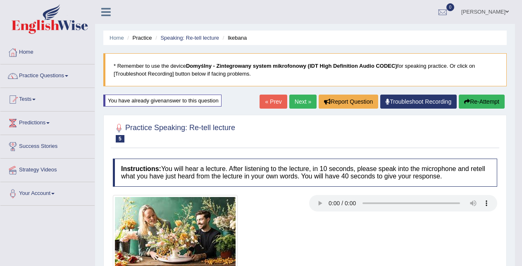
click at [275, 104] on link "« Prev" at bounding box center [272, 102] width 27 height 14
click at [301, 101] on link "Next »" at bounding box center [302, 102] width 27 height 14
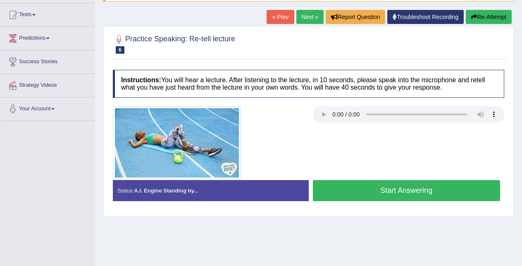
scroll to position [129, 0]
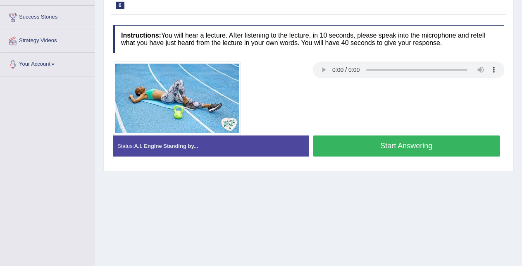
click at [446, 142] on button "Start Answering" at bounding box center [407, 145] width 188 height 21
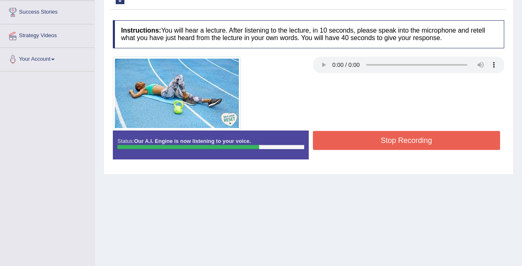
scroll to position [144, 0]
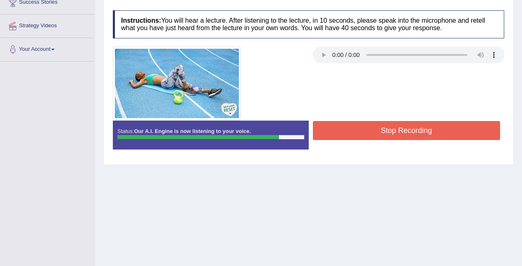
click at [388, 130] on button "Stop Recording" at bounding box center [407, 130] width 188 height 19
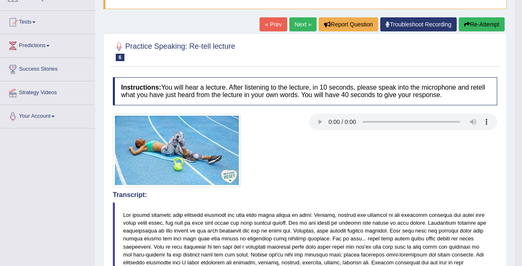
scroll to position [54, 0]
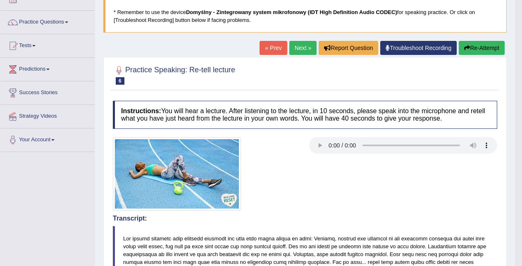
click at [303, 48] on link "Next »" at bounding box center [302, 48] width 27 height 14
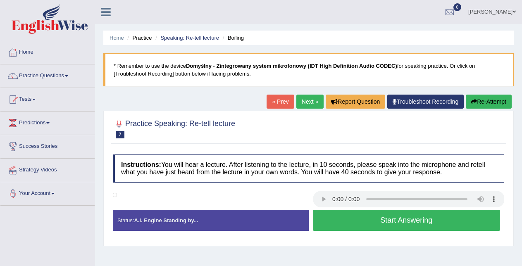
click at [301, 98] on link "Next »" at bounding box center [309, 102] width 27 height 14
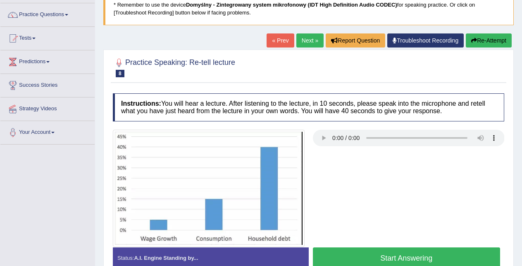
scroll to position [88, 0]
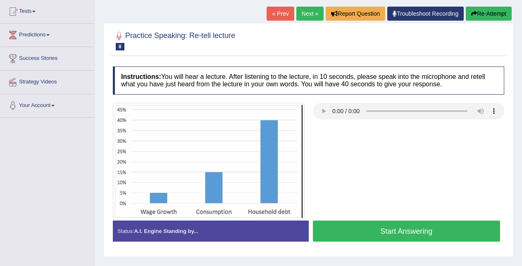
click at [380, 236] on button "Start Answering" at bounding box center [407, 231] width 188 height 21
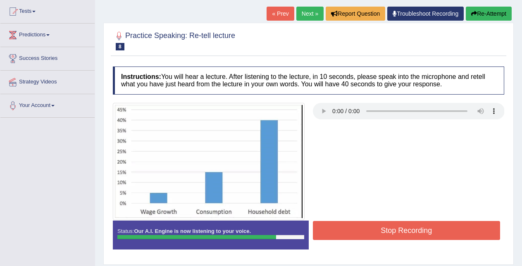
click at [381, 233] on button "Stop Recording" at bounding box center [407, 230] width 188 height 19
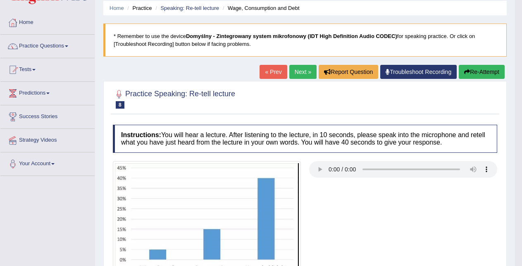
scroll to position [15, 0]
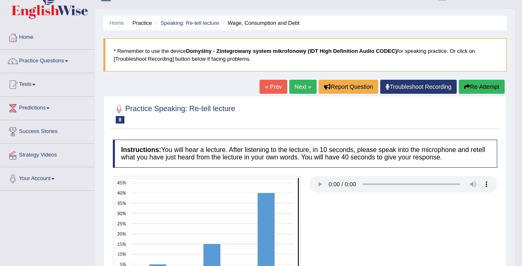
click at [301, 82] on link "Next »" at bounding box center [302, 87] width 27 height 14
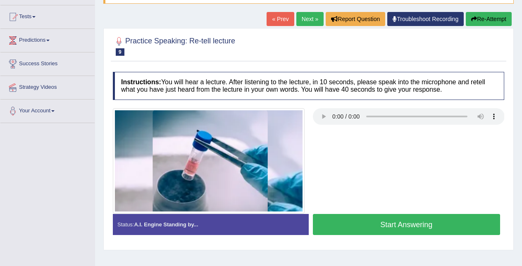
scroll to position [101, 0]
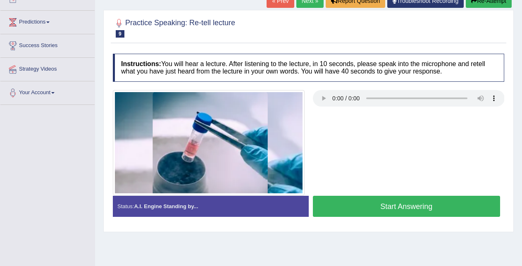
click at [444, 201] on button "Start Answering" at bounding box center [407, 206] width 188 height 21
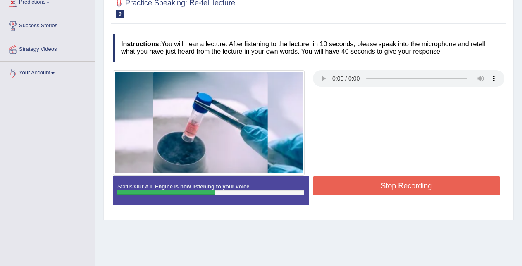
scroll to position [120, 0]
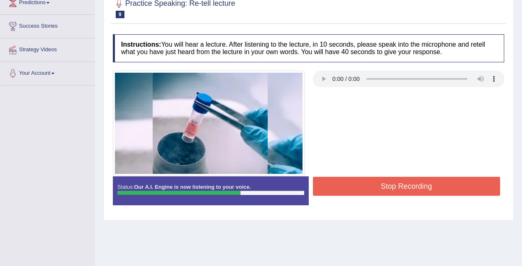
click at [415, 188] on button "Stop Recording" at bounding box center [407, 186] width 188 height 19
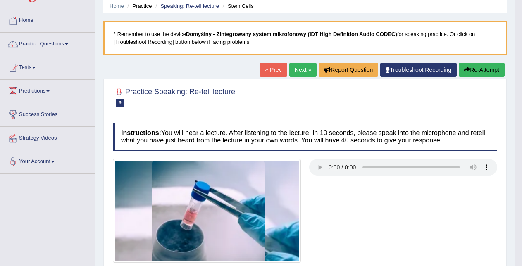
scroll to position [31, 0]
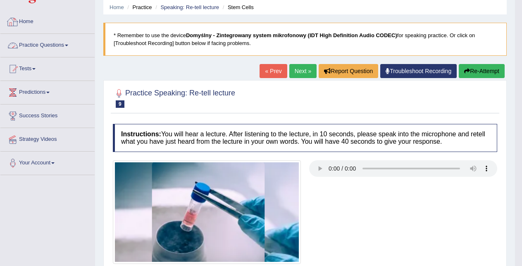
click at [57, 45] on link "Practice Questions" at bounding box center [47, 44] width 94 height 21
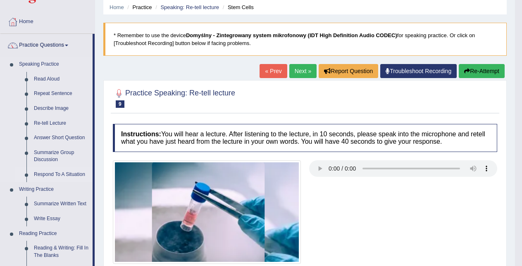
click at [50, 173] on link "Respond To A Situation" at bounding box center [61, 174] width 62 height 15
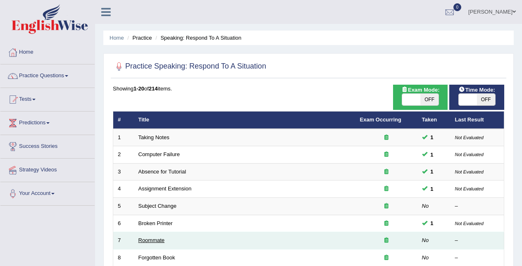
click at [159, 242] on link "Roommate" at bounding box center [151, 240] width 26 height 6
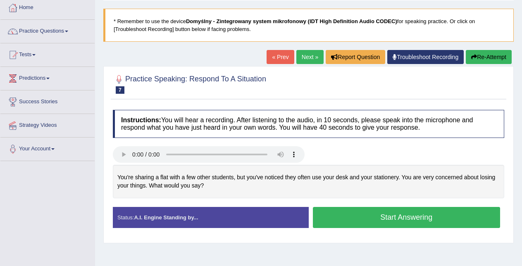
scroll to position [47, 0]
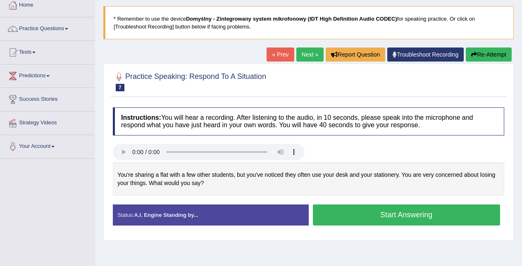
click at [445, 214] on button "Start Answering" at bounding box center [407, 214] width 188 height 21
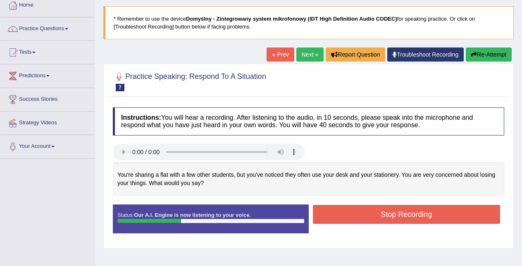
click at [445, 214] on button "Stop Recording" at bounding box center [407, 214] width 188 height 19
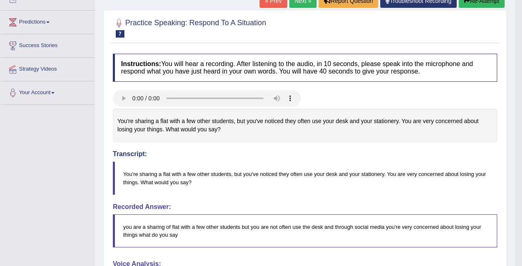
scroll to position [69, 0]
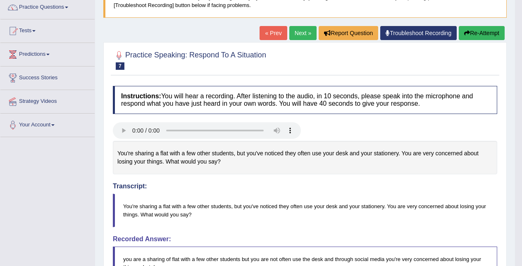
click at [298, 31] on link "Next »" at bounding box center [302, 33] width 27 height 14
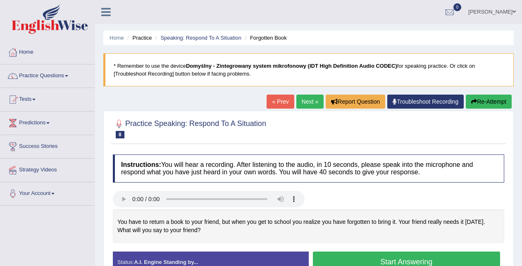
scroll to position [58, 0]
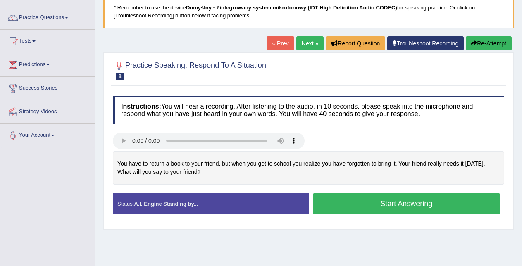
click at [455, 199] on button "Start Answering" at bounding box center [407, 203] width 188 height 21
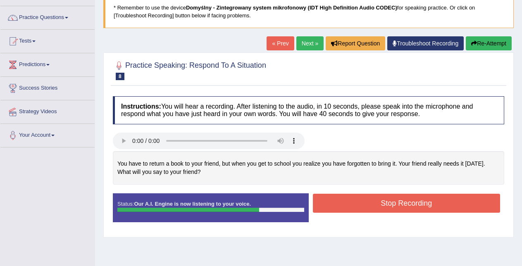
click at [455, 199] on button "Stop Recording" at bounding box center [407, 203] width 188 height 19
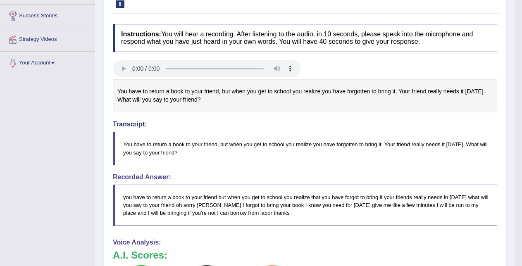
scroll to position [43, 0]
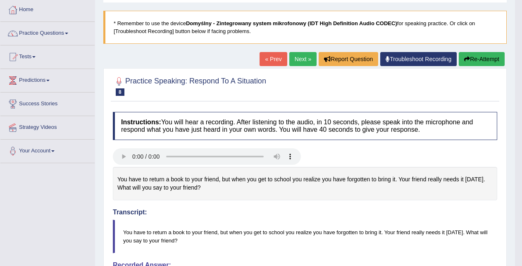
click at [300, 61] on link "Next »" at bounding box center [302, 59] width 27 height 14
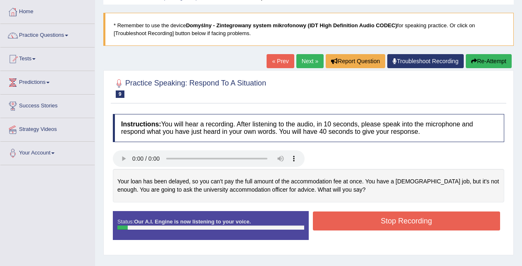
scroll to position [51, 0]
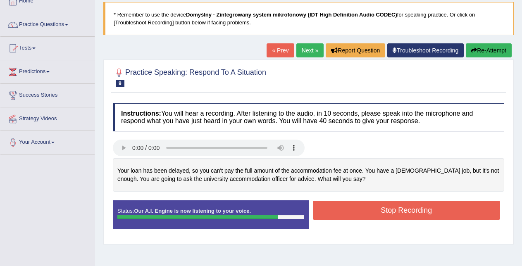
click at [426, 211] on button "Stop Recording" at bounding box center [407, 210] width 188 height 19
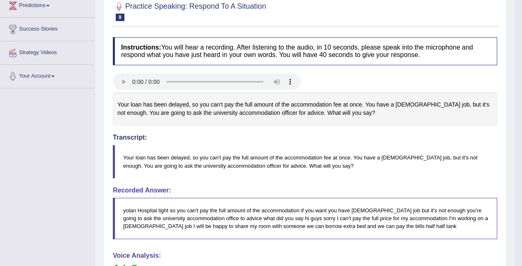
scroll to position [61, 0]
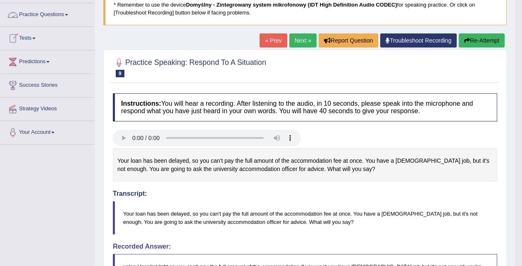
click at [52, 16] on link "Practice Questions" at bounding box center [47, 13] width 94 height 21
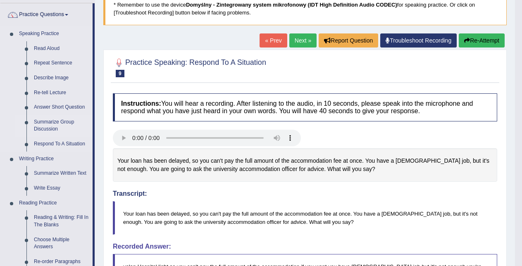
click at [53, 121] on link "Summarize Group Discussion" at bounding box center [61, 126] width 62 height 22
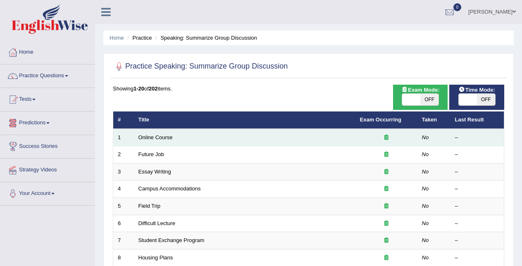
click at [138, 142] on td "Online Course" at bounding box center [244, 137] width 221 height 17
click at [145, 137] on link "Online Course" at bounding box center [155, 137] width 34 height 6
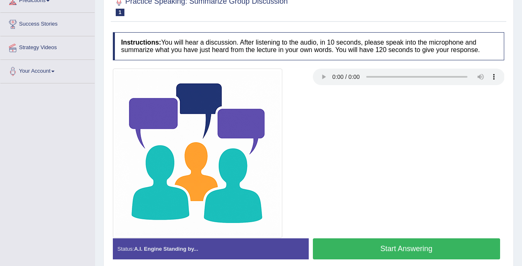
scroll to position [121, 0]
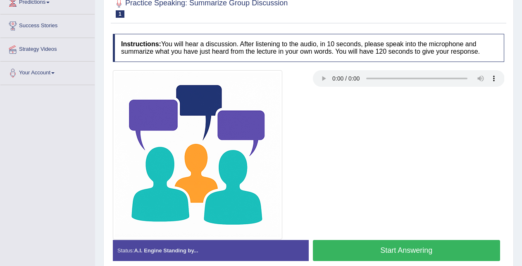
click at [461, 246] on button "Start Answering" at bounding box center [407, 250] width 188 height 21
